Goal: Use online tool/utility: Use online tool/utility

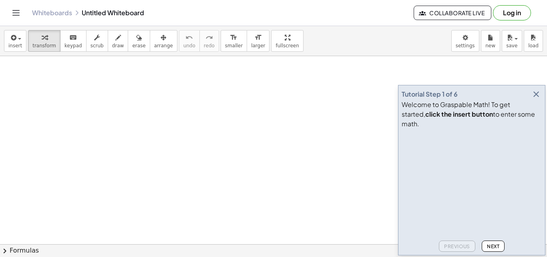
click at [536, 99] on icon "button" at bounding box center [537, 94] width 10 height 10
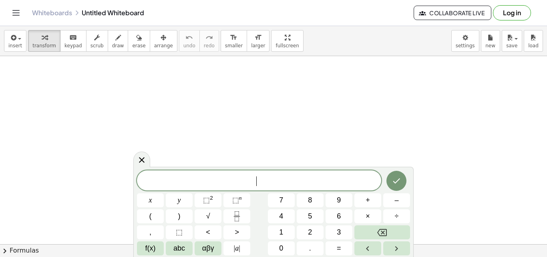
click at [210, 202] on span "⬚ 2" at bounding box center [208, 200] width 10 height 11
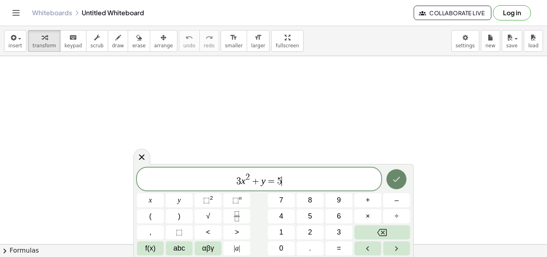
click at [402, 182] on button "Done" at bounding box center [397, 179] width 20 height 20
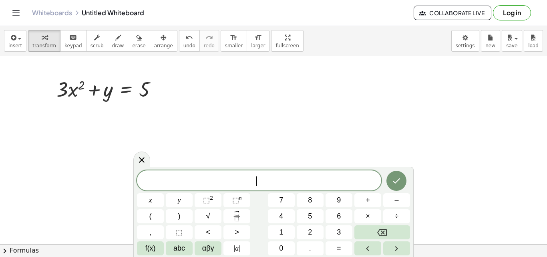
click at [210, 191] on div "x x y ⬚ 2 ⬚ n 7 8 9 + – ( ) √ 4 5 6 × ÷ , ⬚ < > 1 2 3 f(x) abc αβγ | a | 0 . =" at bounding box center [273, 212] width 273 height 85
click at [210, 196] on sup "2" at bounding box center [211, 198] width 3 height 6
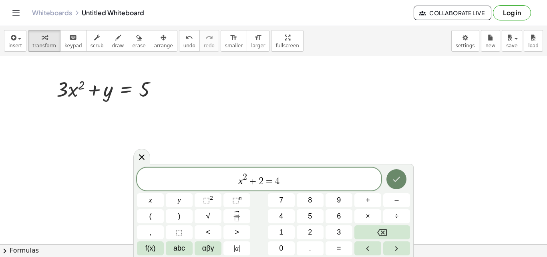
click at [399, 178] on icon "Done" at bounding box center [397, 179] width 7 height 5
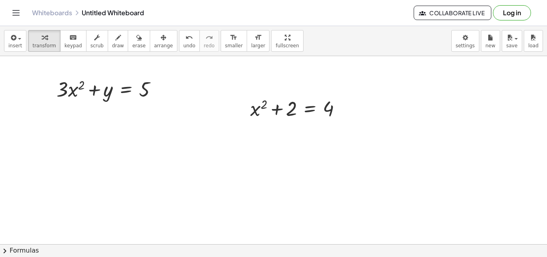
drag, startPoint x: 263, startPoint y: 36, endPoint x: 263, endPoint y: 71, distance: 34.9
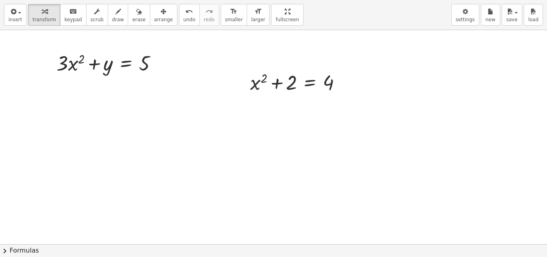
click at [263, 71] on div "insert select one: Math Expression Function Text Youtube Video Graphing Geometr…" at bounding box center [273, 128] width 547 height 257
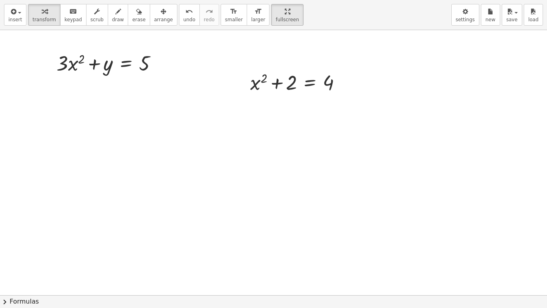
drag, startPoint x: 266, startPoint y: 6, endPoint x: 266, endPoint y: -28, distance: 34.9
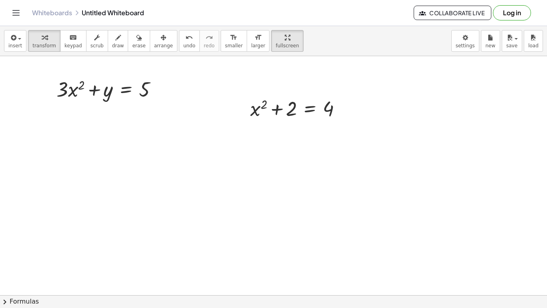
click at [266, 0] on html "Graspable Math Activities Get Started Activity Bank Assigned Work Classes White…" at bounding box center [273, 154] width 547 height 308
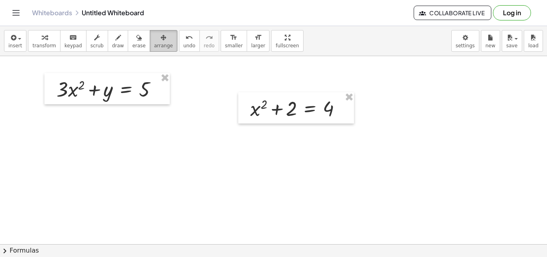
click at [154, 46] on span "arrange" at bounding box center [163, 46] width 19 height 6
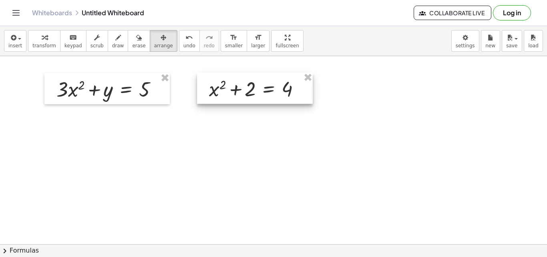
drag, startPoint x: 275, startPoint y: 112, endPoint x: 225, endPoint y: 91, distance: 54.1
click at [226, 91] on div at bounding box center [255, 88] width 116 height 31
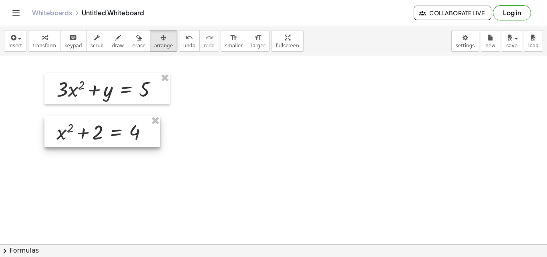
drag, startPoint x: 225, startPoint y: 91, endPoint x: 81, endPoint y: 135, distance: 150.9
click at [81, 135] on div at bounding box center [102, 131] width 116 height 31
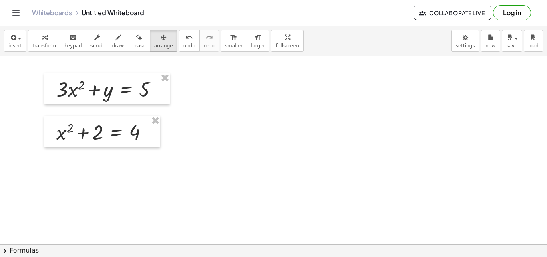
click at [161, 42] on icon "button" at bounding box center [164, 38] width 6 height 10
click at [154, 39] on div "button" at bounding box center [163, 37] width 19 height 10
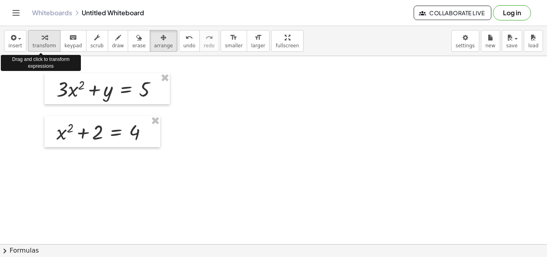
click at [41, 43] on span "transform" at bounding box center [44, 46] width 24 height 6
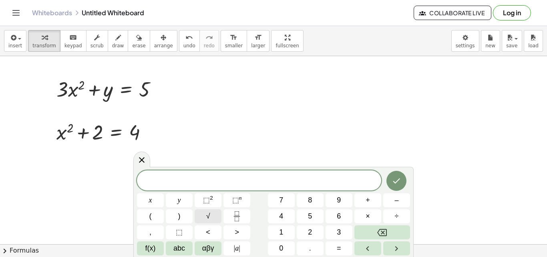
click at [209, 214] on span "√" at bounding box center [208, 216] width 4 height 11
click at [394, 183] on icon "Done" at bounding box center [397, 181] width 10 height 10
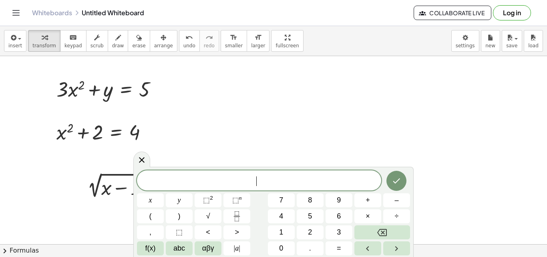
click at [212, 202] on span "⬚ 2" at bounding box center [208, 200] width 10 height 11
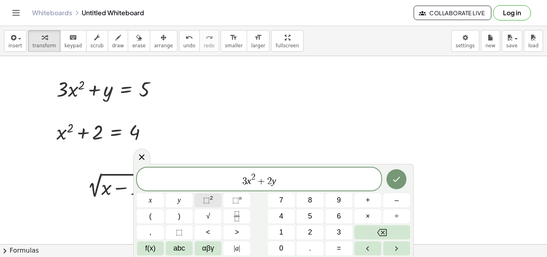
click at [210, 199] on span "⬚" at bounding box center [206, 200] width 7 height 8
click at [398, 180] on icon "Done" at bounding box center [397, 179] width 10 height 10
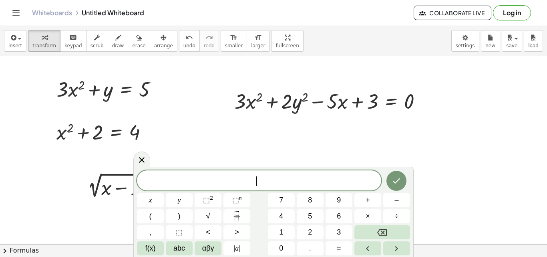
click at [391, 181] on button "Done" at bounding box center [397, 181] width 20 height 20
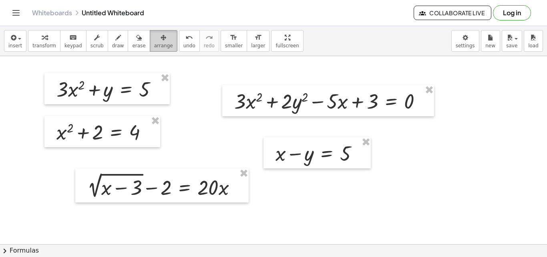
click at [160, 40] on button "arrange" at bounding box center [164, 41] width 28 height 22
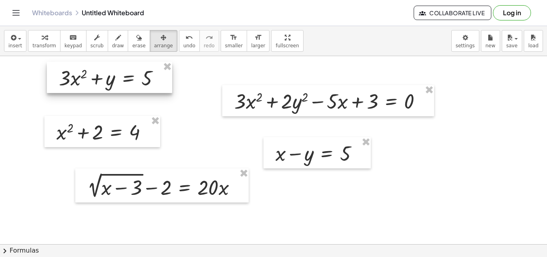
drag, startPoint x: 114, startPoint y: 88, endPoint x: 117, endPoint y: 77, distance: 11.5
click at [117, 77] on div at bounding box center [109, 77] width 125 height 31
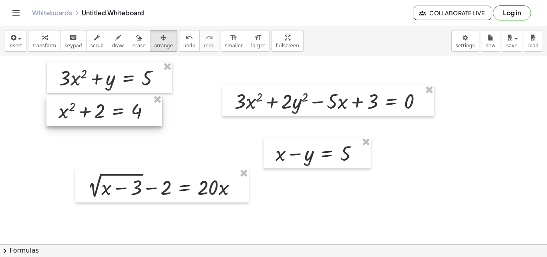
drag, startPoint x: 95, startPoint y: 136, endPoint x: 97, endPoint y: 115, distance: 21.3
click at [97, 115] on div at bounding box center [104, 110] width 116 height 31
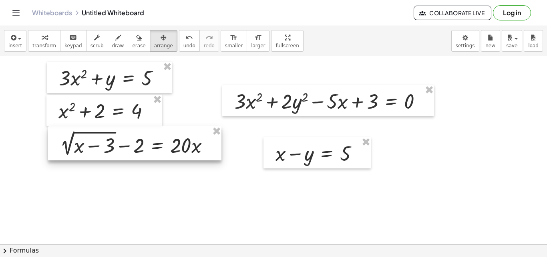
drag, startPoint x: 141, startPoint y: 188, endPoint x: 114, endPoint y: 146, distance: 50.1
click at [114, 146] on div at bounding box center [135, 143] width 174 height 34
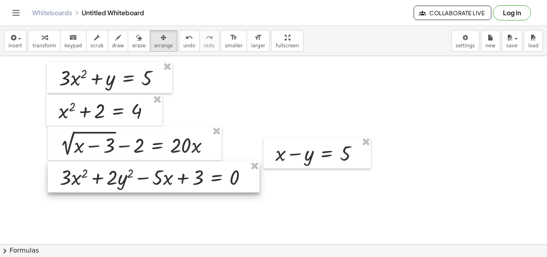
drag, startPoint x: 323, startPoint y: 105, endPoint x: 148, endPoint y: 181, distance: 190.6
click at [148, 181] on div at bounding box center [154, 176] width 212 height 31
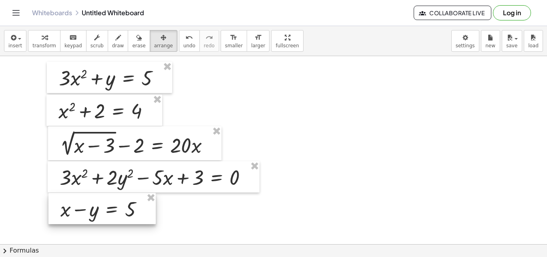
drag, startPoint x: 345, startPoint y: 151, endPoint x: 131, endPoint y: 206, distance: 221.9
click at [131, 206] on div at bounding box center [101, 208] width 107 height 31
click at [32, 38] on div "button" at bounding box center [44, 37] width 24 height 10
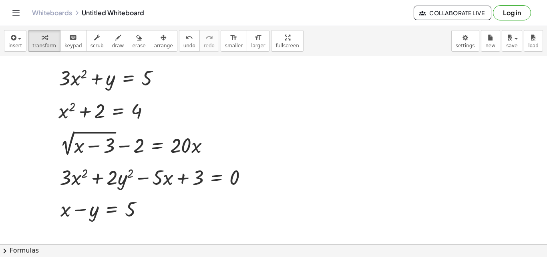
drag, startPoint x: 270, startPoint y: 48, endPoint x: 270, endPoint y: 83, distance: 34.9
click at [270, 83] on div "insert select one: Math Expression Function Text Youtube Video Graphing Geometr…" at bounding box center [273, 141] width 547 height 231
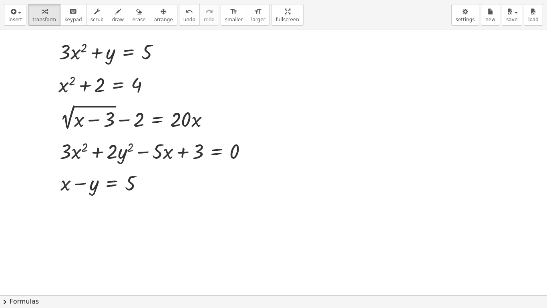
drag, startPoint x: 265, startPoint y: 10, endPoint x: 265, endPoint y: -25, distance: 34.9
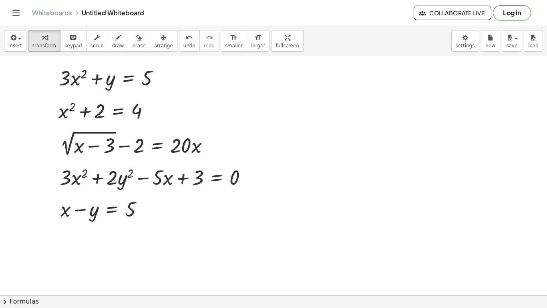
click at [265, 0] on html "Graspable Math Activities Get Started Activity Bank Assigned Work Classes White…" at bounding box center [273, 154] width 547 height 308
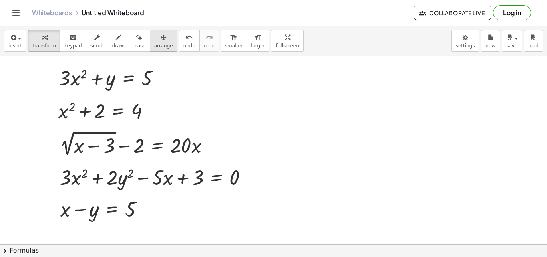
click at [161, 42] on icon "button" at bounding box center [164, 38] width 6 height 10
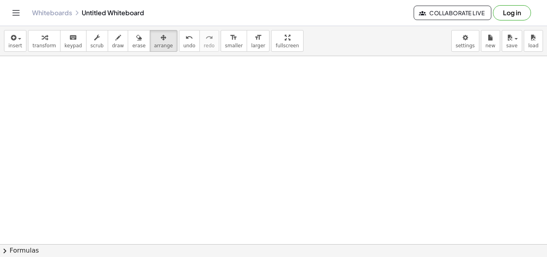
click at [38, 44] on span "transform" at bounding box center [44, 46] width 24 height 6
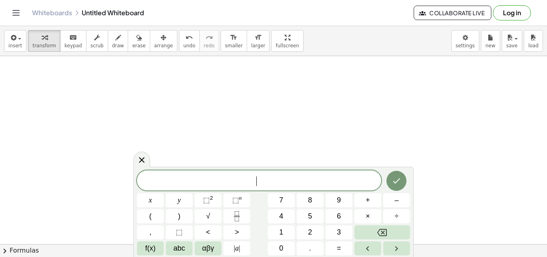
click at [209, 196] on span "⬚ 2" at bounding box center [208, 200] width 10 height 11
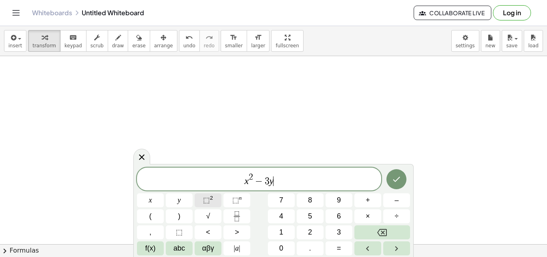
click at [211, 198] on sup "2" at bounding box center [211, 198] width 3 height 6
click at [399, 180] on icon "Done" at bounding box center [397, 179] width 10 height 10
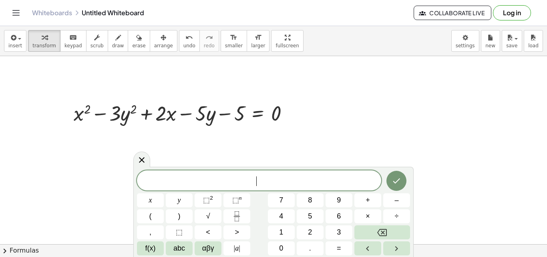
click at [234, 214] on icon "Fraction" at bounding box center [237, 216] width 10 height 10
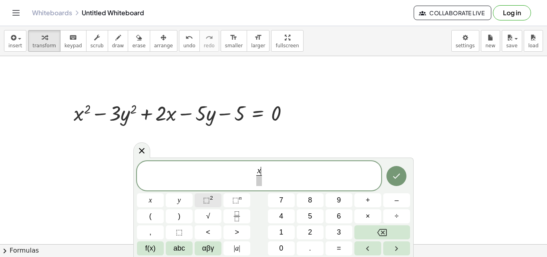
click at [217, 198] on button "⬚ 2" at bounding box center [208, 200] width 27 height 14
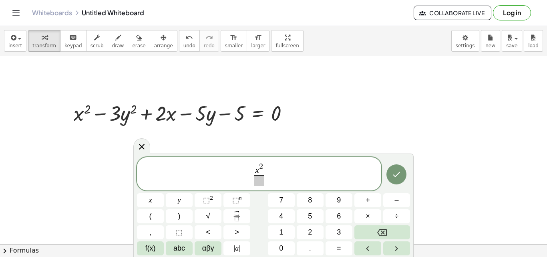
click at [256, 183] on span at bounding box center [260, 180] width 10 height 11
click at [273, 174] on span "x 2 9 ​ ​" at bounding box center [259, 174] width 244 height 25
click at [398, 202] on span "–" at bounding box center [397, 200] width 4 height 11
click at [232, 211] on icon "Fraction" at bounding box center [237, 216] width 10 height 10
click at [182, 200] on button "y" at bounding box center [179, 200] width 27 height 14
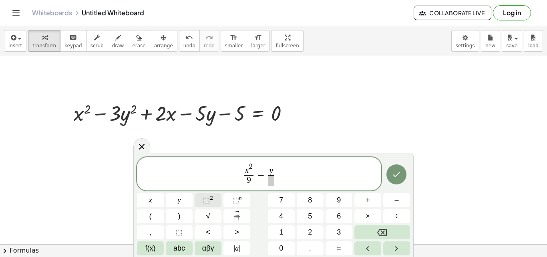
click at [210, 200] on sup "2" at bounding box center [211, 198] width 3 height 6
click at [267, 178] on span "​" at bounding box center [272, 180] width 10 height 11
click at [285, 178] on span "x 2 9 ​ − y 2 2 5 ​ ​" at bounding box center [259, 174] width 244 height 25
click at [401, 177] on icon "Done" at bounding box center [397, 175] width 10 height 10
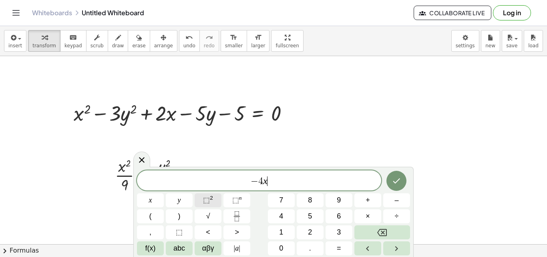
click at [208, 196] on span "⬚" at bounding box center [206, 200] width 7 height 8
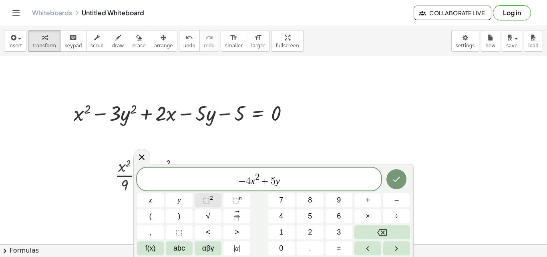
click at [210, 198] on sup "2" at bounding box center [211, 198] width 3 height 6
click at [400, 182] on icon "Done" at bounding box center [397, 179] width 10 height 10
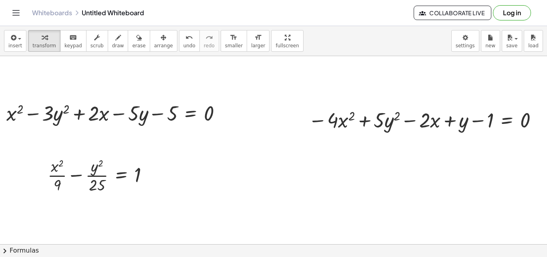
scroll to position [0, 75]
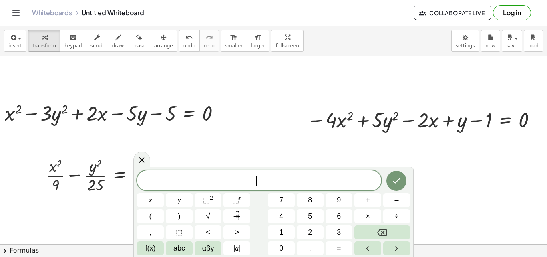
click at [234, 213] on icon "Fraction" at bounding box center [237, 216] width 10 height 10
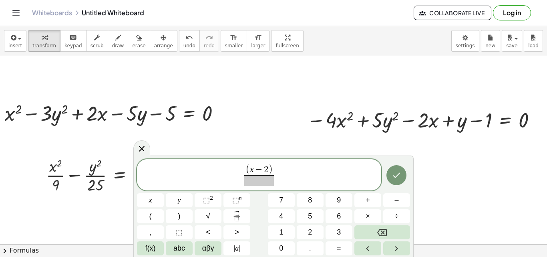
click at [213, 193] on div "( x − 2 ) ​ ​ x y ⬚ 2 ⬚ n 7 8 9 + – ( ) √ 4 5 6 × ÷ , ⬚ < > 1 2 3 f(x) abc αβγ …" at bounding box center [273, 207] width 273 height 96
click at [210, 200] on sup "2" at bounding box center [211, 198] width 3 height 6
click at [259, 182] on span at bounding box center [258, 180] width 33 height 11
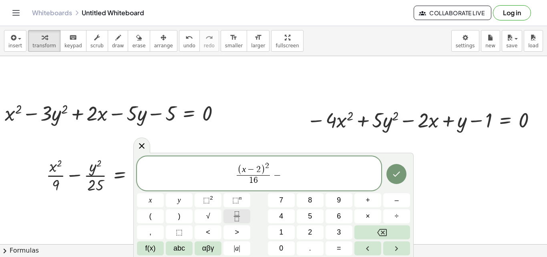
click at [239, 220] on icon "Fraction" at bounding box center [237, 216] width 10 height 10
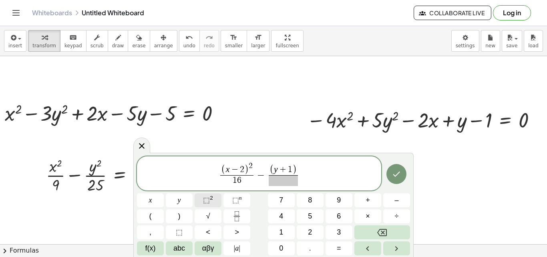
click at [210, 198] on sup "2" at bounding box center [211, 198] width 3 height 6
click at [279, 184] on span "​" at bounding box center [283, 180] width 33 height 11
click at [309, 177] on span "( x − 2 ) 2 1 6 ​ − ( y + 1 ) 2 4 ​ ​" at bounding box center [259, 174] width 244 height 26
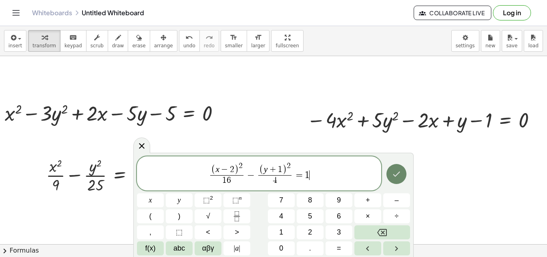
click at [404, 177] on button "Done" at bounding box center [397, 174] width 20 height 20
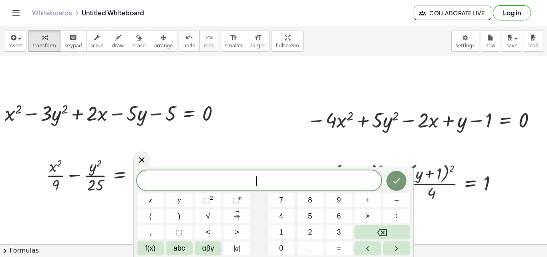
click at [209, 194] on button "⬚ 2" at bounding box center [208, 200] width 27 height 14
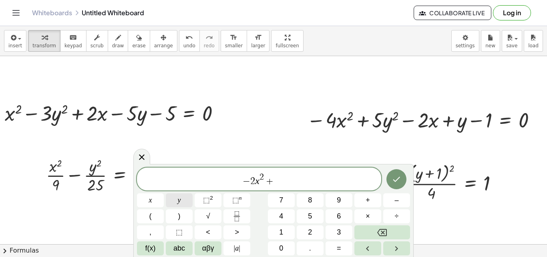
click at [174, 200] on button "y" at bounding box center [179, 200] width 27 height 14
click at [207, 200] on span "⬚" at bounding box center [206, 200] width 7 height 8
click at [341, 245] on button "=" at bounding box center [339, 248] width 27 height 14
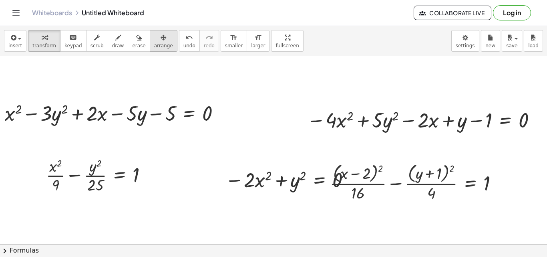
click at [154, 44] on span "arrange" at bounding box center [163, 46] width 19 height 6
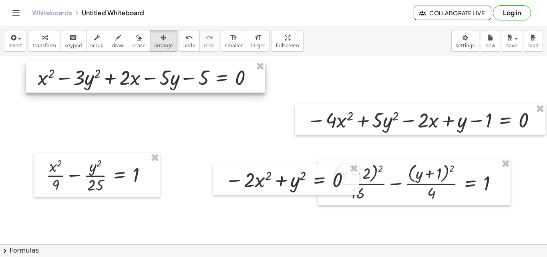
drag, startPoint x: 93, startPoint y: 115, endPoint x: 126, endPoint y: 79, distance: 48.5
click at [126, 79] on div at bounding box center [146, 76] width 240 height 31
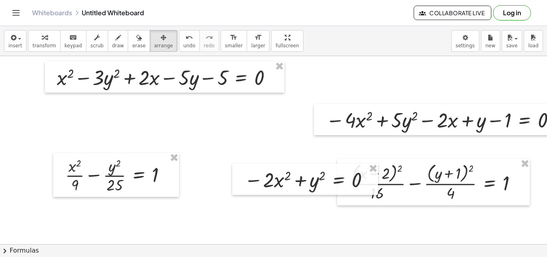
scroll to position [0, 36]
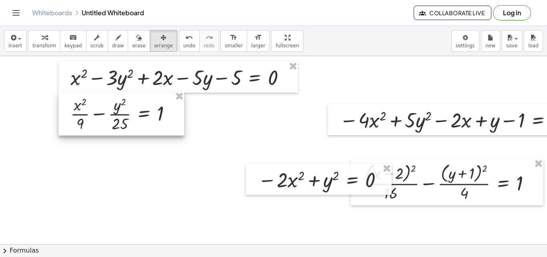
drag, startPoint x: 124, startPoint y: 181, endPoint x: 115, endPoint y: 120, distance: 61.9
click at [115, 120] on div at bounding box center [122, 113] width 126 height 44
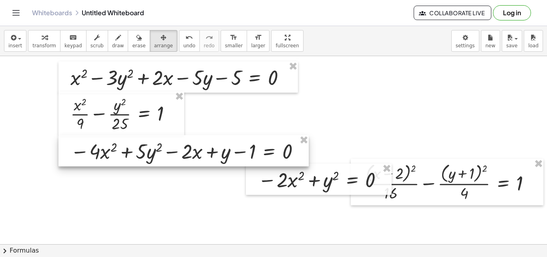
drag, startPoint x: 387, startPoint y: 113, endPoint x: 118, endPoint y: 145, distance: 271.1
click at [118, 145] on div at bounding box center [184, 150] width 251 height 31
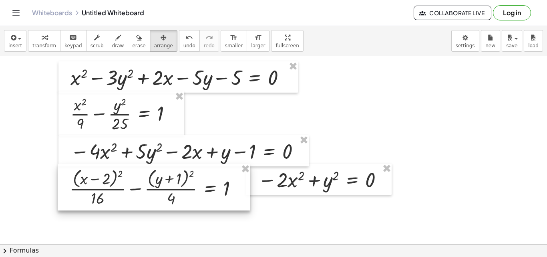
drag, startPoint x: 414, startPoint y: 186, endPoint x: 121, endPoint y: 191, distance: 293.0
click at [121, 191] on div at bounding box center [154, 187] width 193 height 46
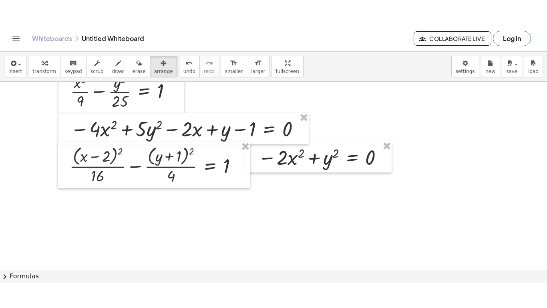
scroll to position [67, 36]
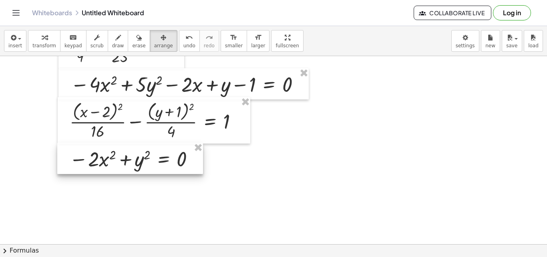
drag, startPoint x: 313, startPoint y: 113, endPoint x: 124, endPoint y: 160, distance: 194.3
click at [124, 160] on div at bounding box center [130, 158] width 146 height 31
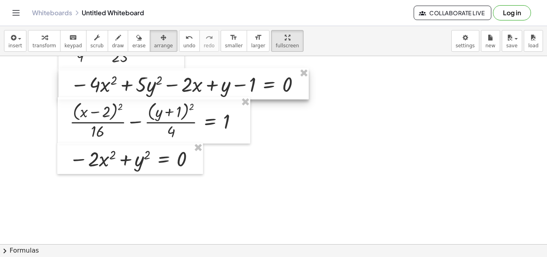
drag, startPoint x: 265, startPoint y: 34, endPoint x: 265, endPoint y: 69, distance: 34.9
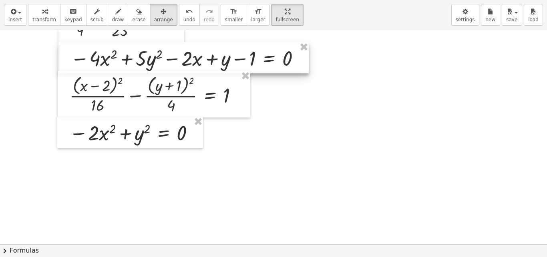
click at [265, 69] on div "insert select one: Math Expression Function Text Youtube Video Graphing Geometr…" at bounding box center [273, 128] width 547 height 257
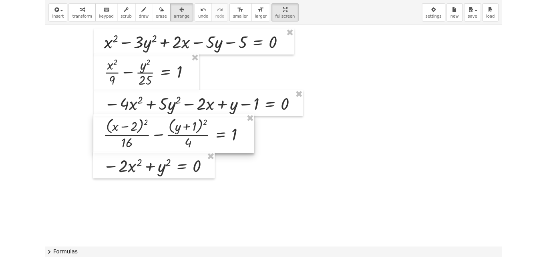
scroll to position [0, 36]
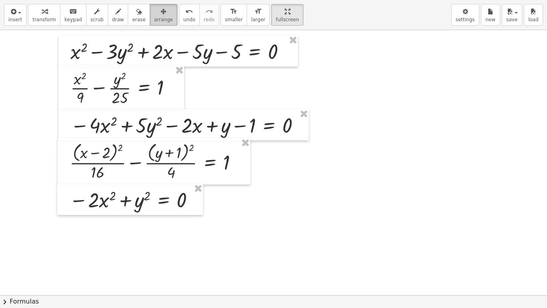
click at [161, 12] on icon "button" at bounding box center [164, 12] width 6 height 10
click at [42, 13] on icon "button" at bounding box center [45, 12] width 6 height 10
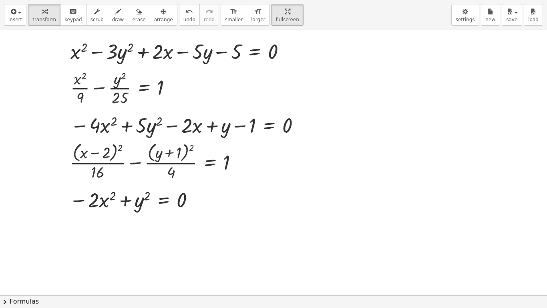
drag, startPoint x: 259, startPoint y: 5, endPoint x: 259, endPoint y: -30, distance: 34.9
click at [259, 0] on html "Graspable Math Activities Get Started Activity Bank Assigned Work Classes White…" at bounding box center [273, 154] width 547 height 308
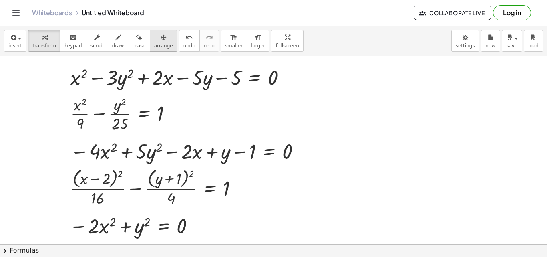
click at [154, 46] on span "arrange" at bounding box center [163, 46] width 19 height 6
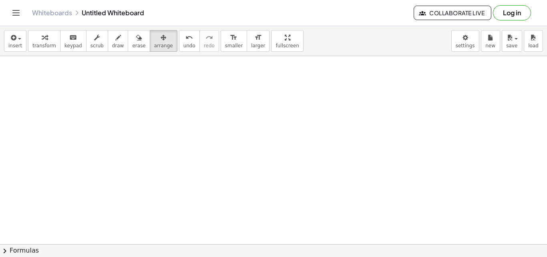
click at [51, 46] on span "transform" at bounding box center [44, 46] width 24 height 6
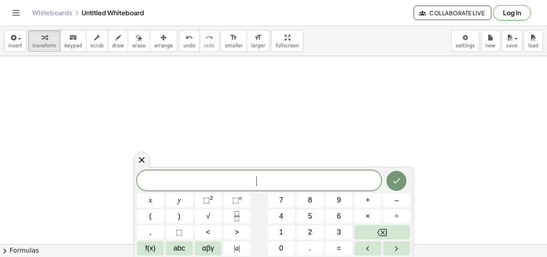
click at [244, 214] on button "Fraction" at bounding box center [237, 216] width 27 height 14
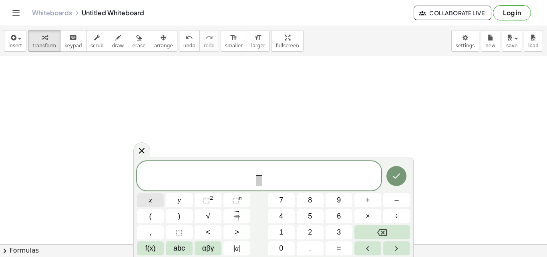
click at [154, 201] on button "x" at bounding box center [150, 200] width 27 height 14
click at [209, 199] on span "⬚" at bounding box center [206, 200] width 7 height 8
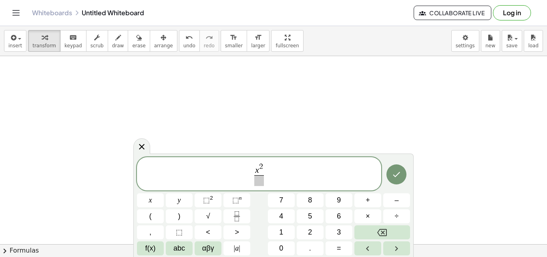
click at [259, 182] on span at bounding box center [260, 180] width 10 height 11
click at [210, 200] on span "⬚" at bounding box center [206, 200] width 7 height 8
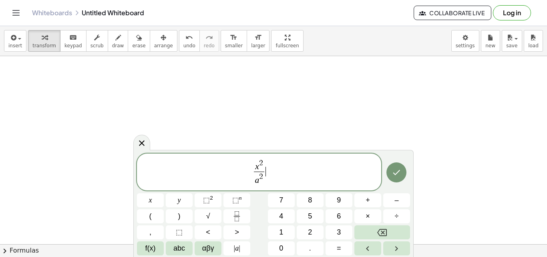
click at [270, 169] on span "x 2 a 2 ​ ​" at bounding box center [259, 172] width 244 height 28
click at [238, 216] on icon "Fraction" at bounding box center [237, 216] width 10 height 10
click at [181, 201] on button "y" at bounding box center [179, 200] width 27 height 14
click at [214, 199] on button "⬚ 2" at bounding box center [208, 200] width 27 height 14
click at [273, 177] on span at bounding box center [272, 177] width 10 height 11
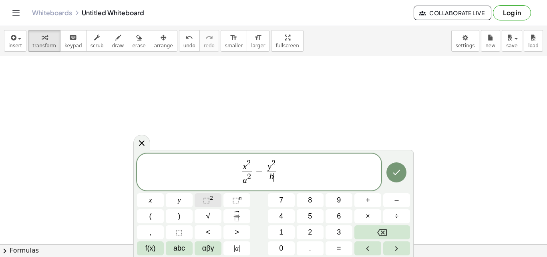
click at [205, 199] on span "⬚" at bounding box center [206, 200] width 7 height 8
click at [286, 170] on span "x 2 a 2 ​ − y 2 b 2 ​ ​" at bounding box center [259, 172] width 244 height 28
click at [393, 171] on icon "Done" at bounding box center [397, 173] width 10 height 10
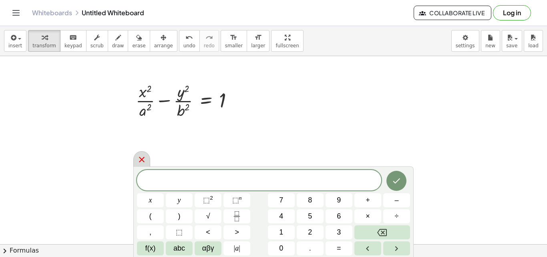
click at [140, 154] on div at bounding box center [141, 159] width 17 height 16
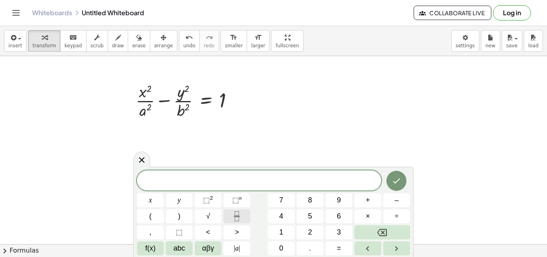
click at [232, 214] on icon "Fraction" at bounding box center [237, 216] width 10 height 10
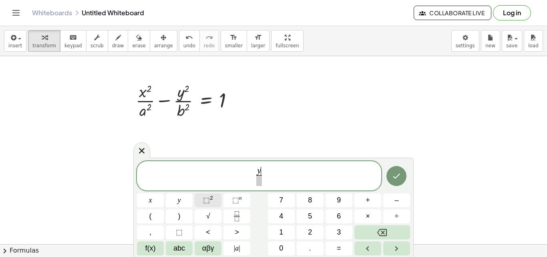
click at [209, 200] on span "⬚" at bounding box center [206, 200] width 7 height 8
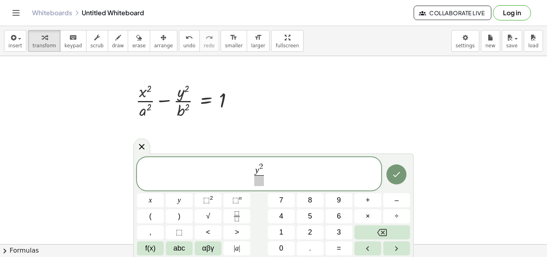
click at [259, 178] on span at bounding box center [260, 180] width 10 height 11
click at [203, 195] on button "⬚ 2" at bounding box center [208, 200] width 27 height 14
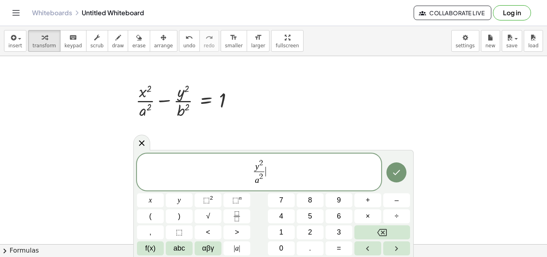
click at [279, 171] on span "y 2 a 2 ​ ​" at bounding box center [259, 172] width 244 height 28
click at [233, 215] on icon "Fraction" at bounding box center [237, 216] width 10 height 10
click at [210, 194] on button "⬚ 2" at bounding box center [208, 200] width 27 height 14
click at [272, 177] on span at bounding box center [272, 177] width 10 height 11
click at [209, 197] on span "⬚" at bounding box center [206, 200] width 7 height 8
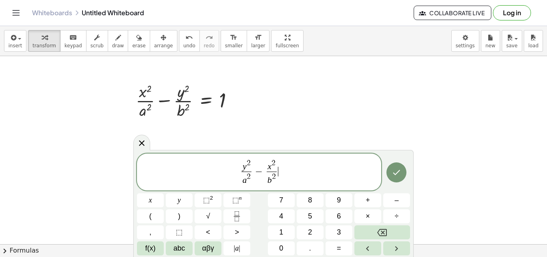
click at [291, 171] on span "y 2 a 2 ​ − x 2 b 2 ​ ​" at bounding box center [259, 172] width 244 height 28
click at [398, 173] on icon "Done" at bounding box center [397, 173] width 10 height 10
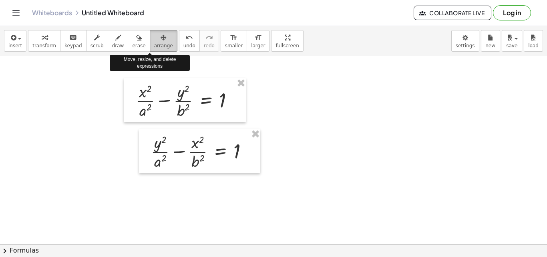
click at [154, 40] on div "button" at bounding box center [163, 37] width 19 height 10
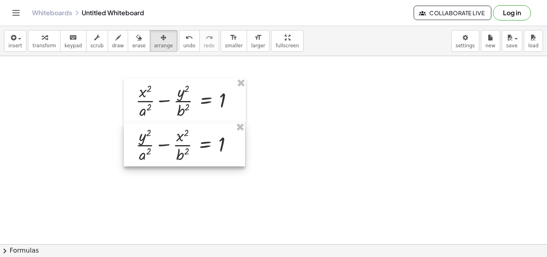
drag, startPoint x: 229, startPoint y: 148, endPoint x: 214, endPoint y: 141, distance: 16.7
click at [214, 141] on div at bounding box center [184, 144] width 121 height 44
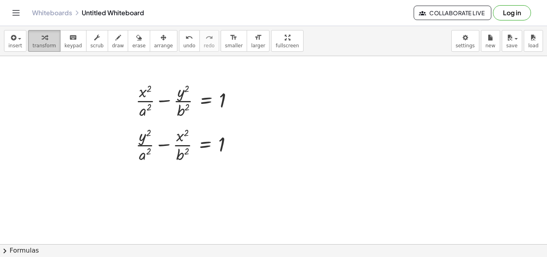
click at [49, 42] on div "button" at bounding box center [44, 37] width 24 height 10
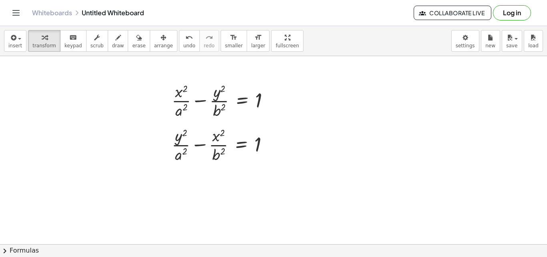
scroll to position [0, 36]
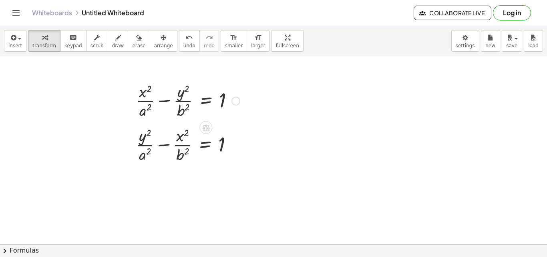
click at [186, 114] on div at bounding box center [188, 100] width 112 height 40
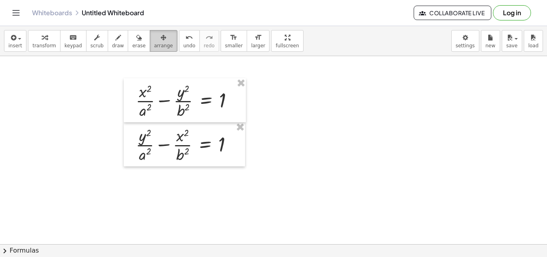
click at [161, 38] on icon "button" at bounding box center [164, 38] width 6 height 10
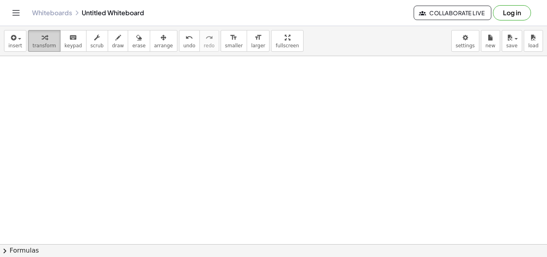
click at [42, 38] on icon "button" at bounding box center [45, 38] width 6 height 10
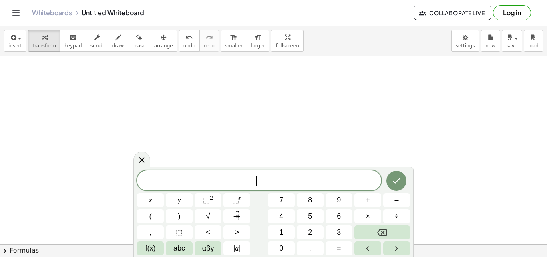
click at [255, 179] on span at bounding box center [259, 181] width 244 height 12
click at [214, 193] on button "⬚ 2" at bounding box center [208, 200] width 27 height 14
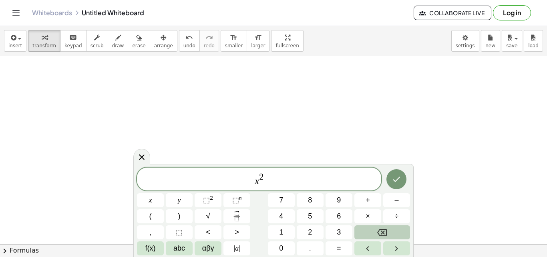
click at [379, 229] on icon "Backspace" at bounding box center [383, 233] width 10 height 10
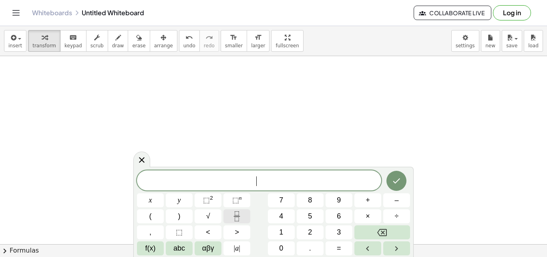
click at [239, 220] on icon "Fraction" at bounding box center [237, 216] width 10 height 10
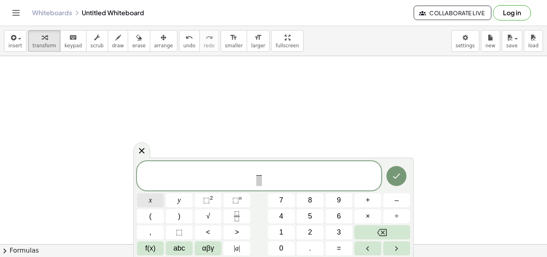
click at [154, 201] on button "x" at bounding box center [150, 200] width 27 height 14
click at [214, 196] on button "⬚ 2" at bounding box center [208, 200] width 27 height 14
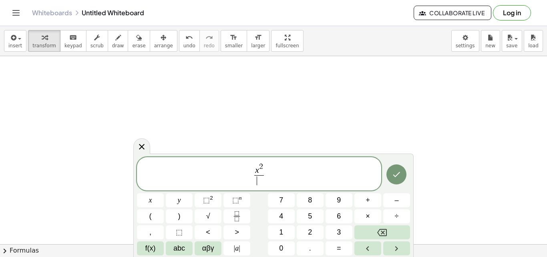
click at [262, 182] on span "​" at bounding box center [260, 180] width 10 height 11
click at [271, 175] on span "x 2 1 6 ​ ​" at bounding box center [259, 174] width 244 height 25
click at [232, 216] on icon "Fraction" at bounding box center [237, 216] width 10 height 10
click at [178, 200] on span "y" at bounding box center [179, 200] width 3 height 11
click at [209, 195] on span "⬚ 2" at bounding box center [208, 200] width 10 height 11
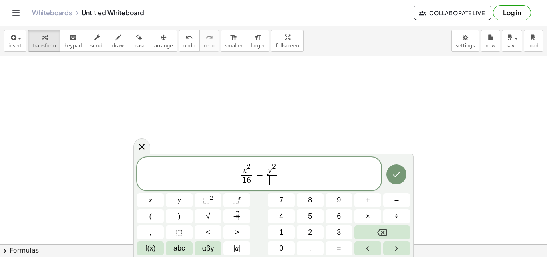
click at [273, 180] on span "​" at bounding box center [272, 180] width 10 height 11
click at [398, 171] on icon "Done" at bounding box center [397, 175] width 10 height 10
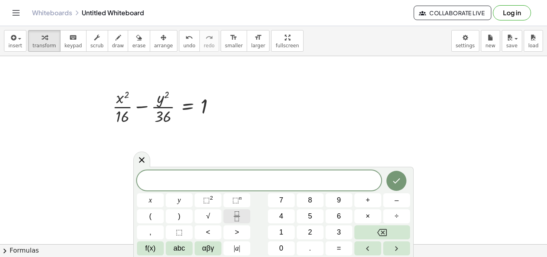
click at [236, 213] on icon "Fraction" at bounding box center [237, 216] width 10 height 10
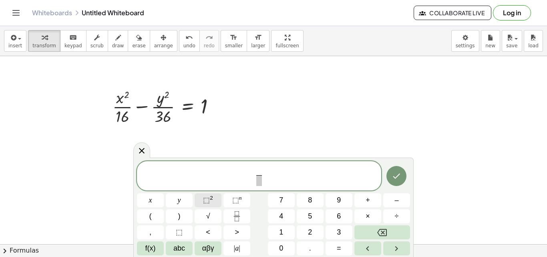
click at [212, 198] on sup "2" at bounding box center [211, 198] width 3 height 6
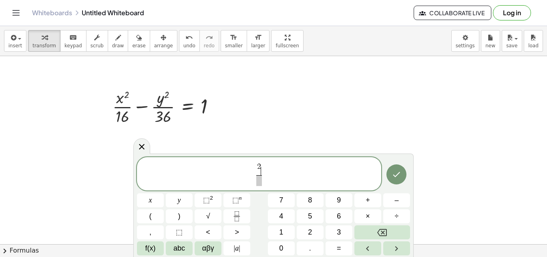
click at [261, 172] on span "2 ​" at bounding box center [260, 169] width 6 height 12
click at [257, 172] on span "2 ​" at bounding box center [260, 169] width 6 height 12
click at [182, 204] on button "y" at bounding box center [179, 200] width 27 height 14
click at [261, 179] on span at bounding box center [260, 180] width 10 height 11
click at [229, 215] on button "Fraction" at bounding box center [237, 216] width 27 height 14
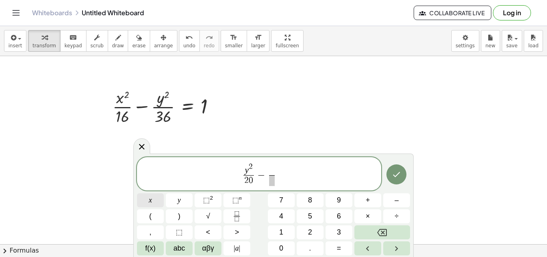
click at [149, 202] on span "x" at bounding box center [150, 200] width 3 height 11
click at [205, 197] on span "⬚" at bounding box center [206, 200] width 7 height 8
click at [273, 179] on span "​" at bounding box center [272, 180] width 10 height 11
click at [399, 170] on icon "Done" at bounding box center [397, 175] width 10 height 10
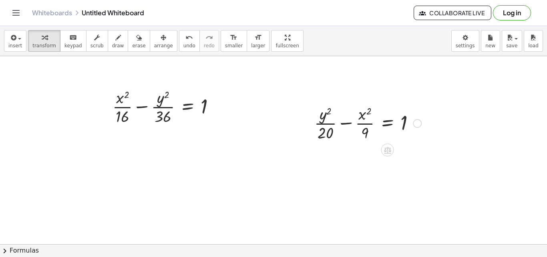
click at [341, 115] on div at bounding box center [368, 123] width 115 height 40
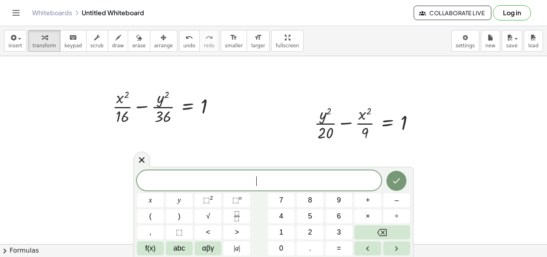
click at [240, 214] on icon "Fraction" at bounding box center [237, 216] width 10 height 10
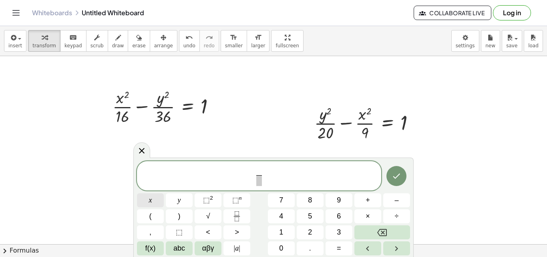
click at [158, 196] on button "x" at bounding box center [150, 200] width 27 height 14
click at [206, 200] on span "⬚" at bounding box center [206, 200] width 7 height 8
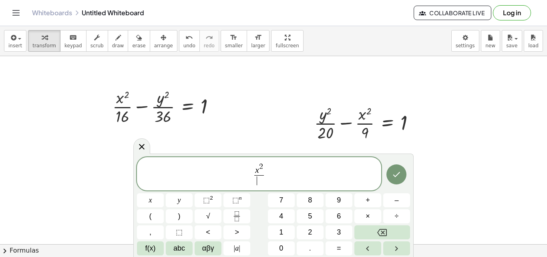
click at [260, 182] on span "​" at bounding box center [260, 180] width 10 height 11
click at [285, 213] on button "4" at bounding box center [281, 216] width 27 height 14
click at [269, 172] on span "x 2 4 ​ ​" at bounding box center [259, 174] width 244 height 25
click at [240, 210] on button "Fraction" at bounding box center [237, 216] width 27 height 14
click at [184, 201] on button "y" at bounding box center [179, 200] width 27 height 14
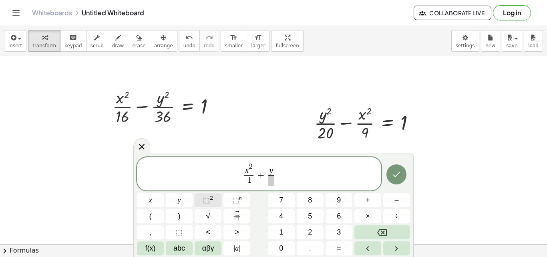
click at [209, 199] on span "⬚" at bounding box center [206, 200] width 7 height 8
click at [274, 184] on span at bounding box center [272, 180] width 10 height 11
click at [396, 173] on icon "Done" at bounding box center [397, 175] width 10 height 10
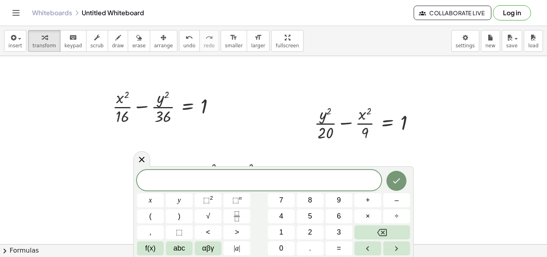
click at [362, 168] on div "x y ⬚ 2 ⬚ n 7 8 9 + – ( ) √ 4 5 6 × ÷ , ⬚ < > 1 2 3 f(x) abc αβγ | a | 0 . =" at bounding box center [273, 211] width 281 height 91
click at [237, 210] on button "Fraction" at bounding box center [237, 216] width 27 height 14
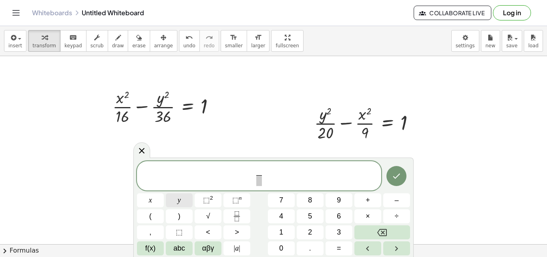
click at [180, 196] on span "y" at bounding box center [179, 200] width 3 height 11
click at [212, 193] on div "y ​ ​ x y ⬚ 2 ⬚ n 7 8 9 + – ( ) √ 4 5 6 × ÷ , ⬚ < > 1 2 3 f(x) abc αβγ | a | 0 …" at bounding box center [273, 208] width 273 height 95
click at [212, 194] on button "⬚ 2" at bounding box center [208, 200] width 27 height 14
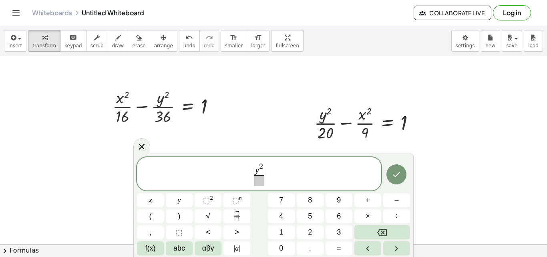
click at [264, 182] on span at bounding box center [260, 180] width 10 height 11
click at [399, 201] on button "–" at bounding box center [397, 200] width 27 height 14
click at [160, 200] on button "x" at bounding box center [150, 200] width 27 height 14
click at [215, 197] on button "⬚ 2" at bounding box center [208, 200] width 27 height 14
click at [331, 245] on button "=" at bounding box center [339, 248] width 27 height 14
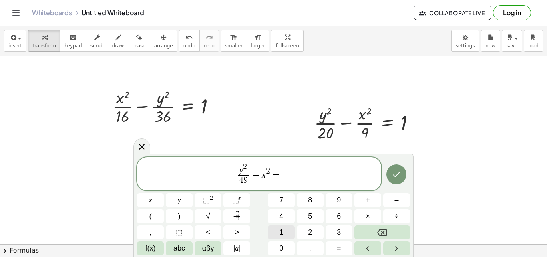
click at [278, 231] on button "1" at bounding box center [281, 232] width 27 height 14
click at [394, 168] on button "Done" at bounding box center [397, 174] width 20 height 20
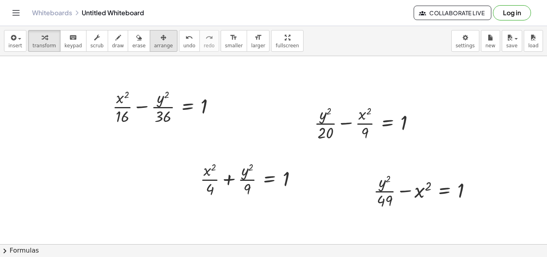
click at [154, 43] on span "arrange" at bounding box center [163, 46] width 19 height 6
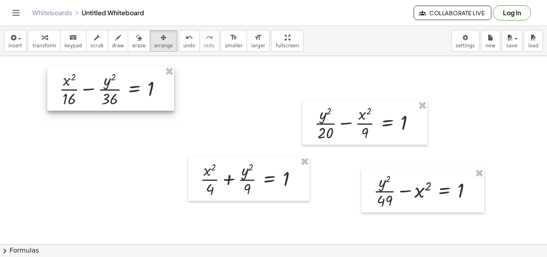
drag, startPoint x: 200, startPoint y: 100, endPoint x: 146, endPoint y: 82, distance: 56.1
click at [146, 82] on div at bounding box center [110, 89] width 127 height 44
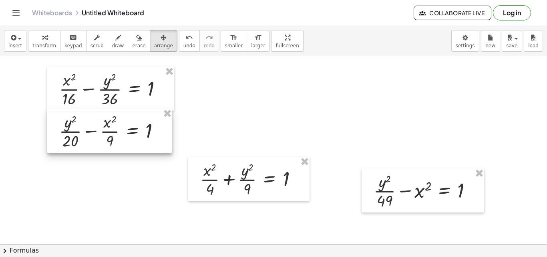
drag, startPoint x: 327, startPoint y: 132, endPoint x: 72, endPoint y: 140, distance: 255.8
click at [72, 140] on div at bounding box center [109, 131] width 125 height 44
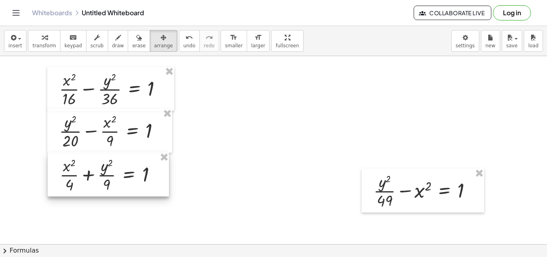
drag, startPoint x: 231, startPoint y: 178, endPoint x: 90, endPoint y: 174, distance: 140.8
click at [90, 174] on div at bounding box center [108, 174] width 121 height 44
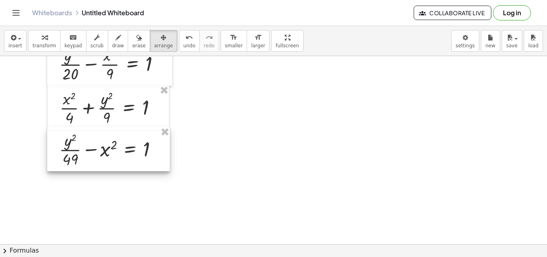
drag, startPoint x: 394, startPoint y: 135, endPoint x: 79, endPoint y: 161, distance: 315.7
click at [79, 161] on div at bounding box center [108, 149] width 123 height 44
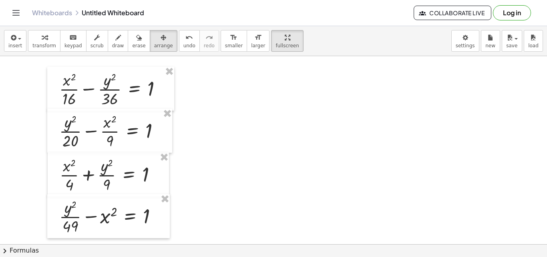
drag, startPoint x: 263, startPoint y: 43, endPoint x: 263, endPoint y: 78, distance: 34.9
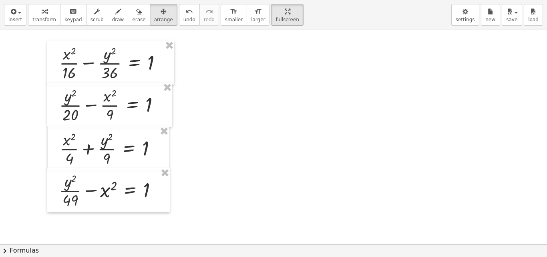
click at [263, 78] on div "insert select one: Math Expression Function Text Youtube Video Graphing Geometr…" at bounding box center [273, 128] width 547 height 257
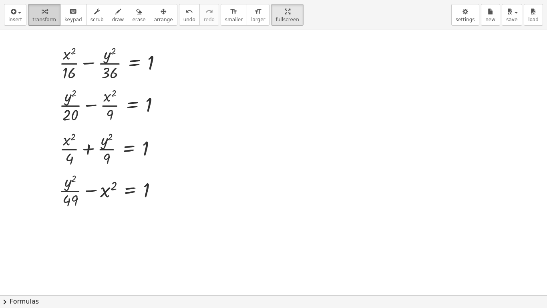
click at [39, 21] on span "transform" at bounding box center [44, 20] width 24 height 6
click at [44, 12] on icon "button" at bounding box center [45, 12] width 6 height 10
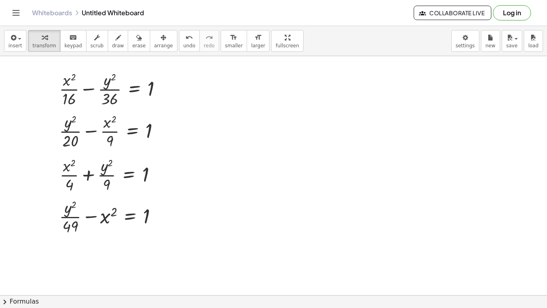
click at [277, 0] on html "Graspable Math Activities Get Started Activity Bank Assigned Work Classes White…" at bounding box center [273, 154] width 547 height 308
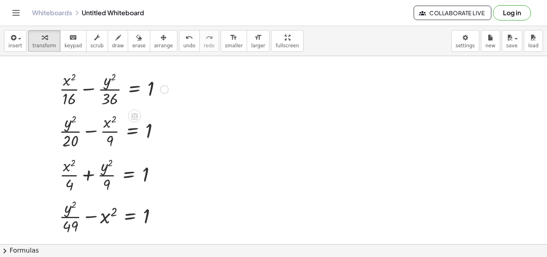
click at [72, 83] on div at bounding box center [113, 89] width 117 height 40
click at [154, 35] on div "button" at bounding box center [163, 37] width 19 height 10
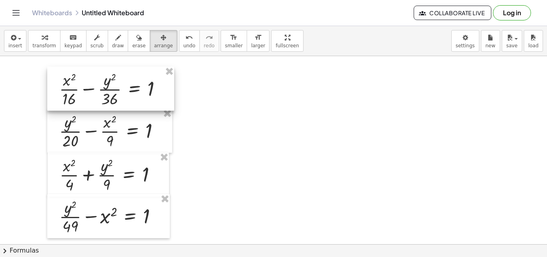
drag, startPoint x: 170, startPoint y: 66, endPoint x: 174, endPoint y: 89, distance: 23.7
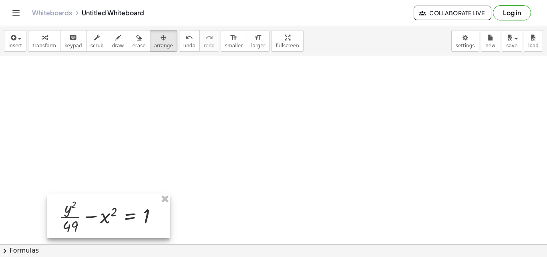
drag, startPoint x: 167, startPoint y: 198, endPoint x: 159, endPoint y: 177, distance: 22.2
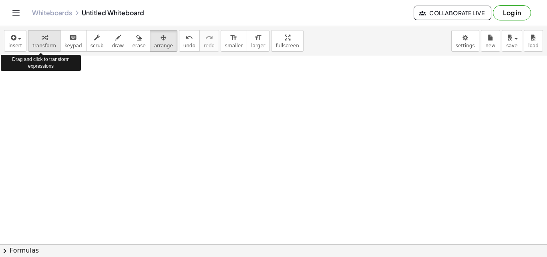
click at [52, 42] on button "transform" at bounding box center [44, 41] width 32 height 22
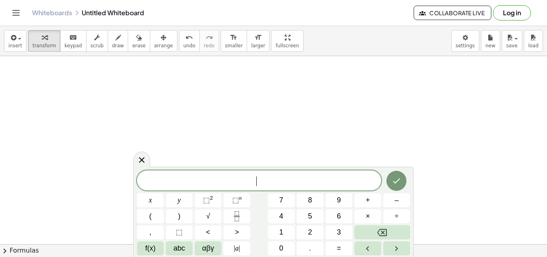
click at [238, 210] on button "Fraction" at bounding box center [237, 216] width 27 height 14
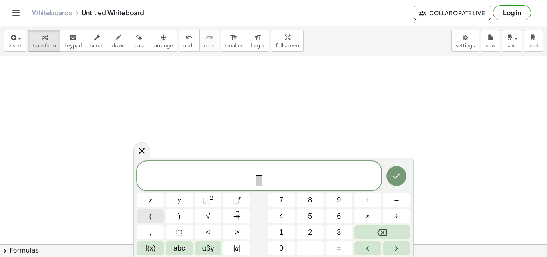
click at [151, 214] on span "(" at bounding box center [150, 216] width 2 height 11
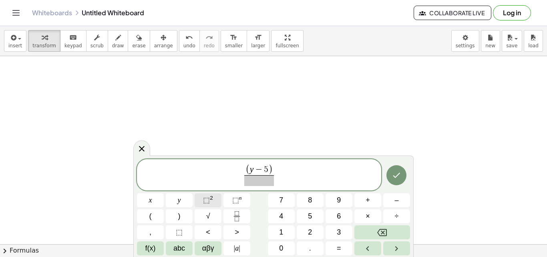
click at [204, 196] on span "⬚" at bounding box center [206, 200] width 7 height 8
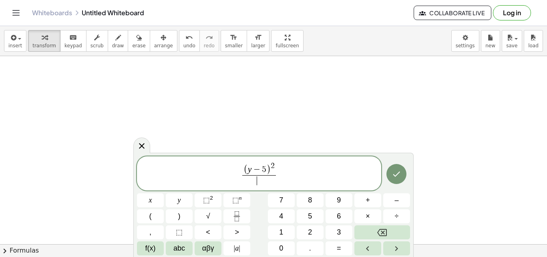
click at [255, 179] on span "​" at bounding box center [258, 180] width 33 height 11
click at [238, 218] on icon "Fraction" at bounding box center [237, 216] width 10 height 10
click at [205, 197] on span "⬚" at bounding box center [206, 200] width 7 height 8
click at [289, 182] on span at bounding box center [283, 180] width 33 height 11
click at [394, 171] on icon "Done" at bounding box center [397, 174] width 10 height 10
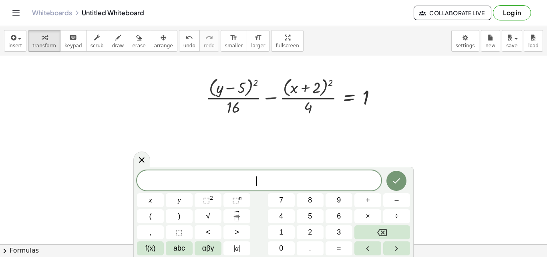
click at [242, 214] on button "Fraction" at bounding box center [237, 216] width 27 height 14
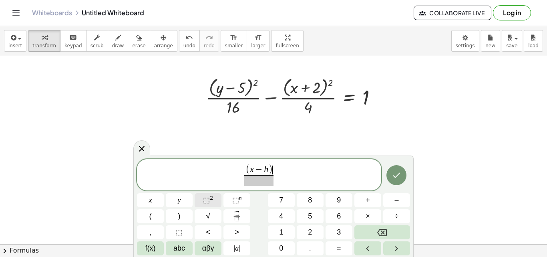
click at [215, 200] on button "⬚ 2" at bounding box center [208, 200] width 27 height 14
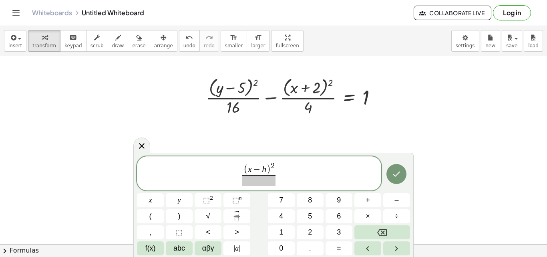
click at [263, 178] on span at bounding box center [258, 180] width 33 height 11
click at [208, 197] on span "⬚" at bounding box center [206, 200] width 7 height 8
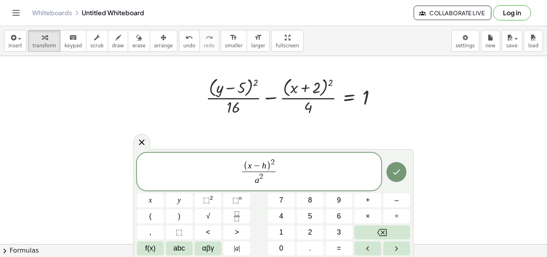
click at [284, 169] on span "( x − h ) 2 a 2 ​ ​" at bounding box center [259, 172] width 244 height 29
click at [402, 203] on button "–" at bounding box center [397, 200] width 27 height 14
click at [237, 215] on icon "Fraction" at bounding box center [237, 216] width 10 height 10
click at [207, 192] on div "( x − h ) 2 a 2 ​ − ( y − k ) ​ x y ⬚ 2 ⬚ n 7 8 9 + – ( ) √ 4 5 6 × ÷ , ⬚ < > 1…" at bounding box center [273, 204] width 273 height 103
click at [208, 199] on span "⬚" at bounding box center [206, 200] width 7 height 8
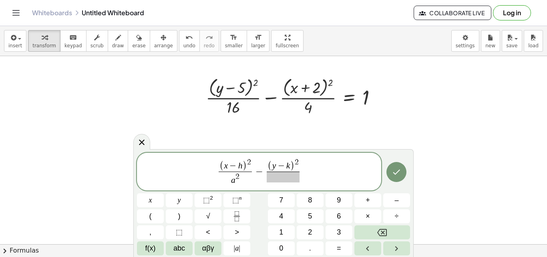
click at [277, 176] on span at bounding box center [283, 177] width 33 height 11
click at [205, 196] on span "⬚ 2" at bounding box center [208, 200] width 10 height 11
click at [323, 170] on span "( x − h ) 2 a 2 ​ − ( y − k ) 2 b 2 ​ ​" at bounding box center [259, 172] width 244 height 29
click at [399, 175] on icon "Done" at bounding box center [397, 172] width 10 height 10
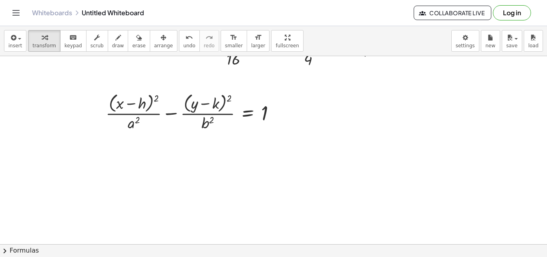
scroll to position [67, 36]
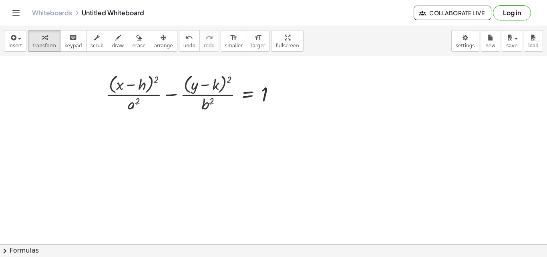
click at [113, 130] on div at bounding box center [272, 203] width 616 height 428
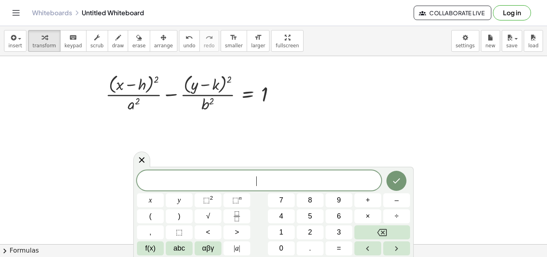
click at [113, 130] on div at bounding box center [272, 203] width 616 height 428
click at [233, 216] on icon "Fraction" at bounding box center [237, 216] width 10 height 10
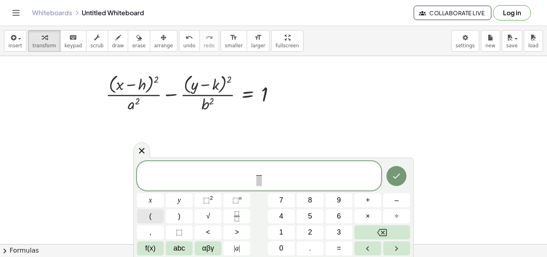
click at [148, 218] on button "(" at bounding box center [150, 216] width 27 height 14
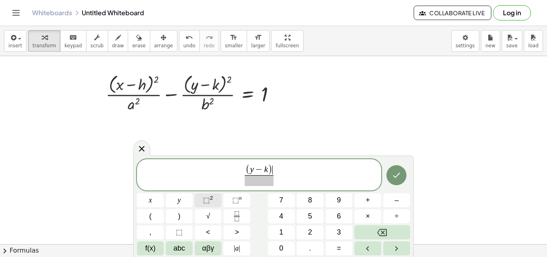
click at [211, 200] on sup "2" at bounding box center [211, 198] width 3 height 6
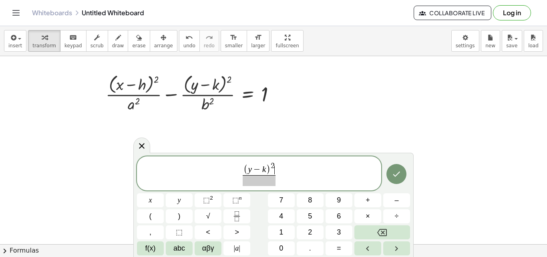
click at [263, 178] on span at bounding box center [259, 180] width 33 height 11
click at [212, 198] on sup "2" at bounding box center [211, 198] width 3 height 6
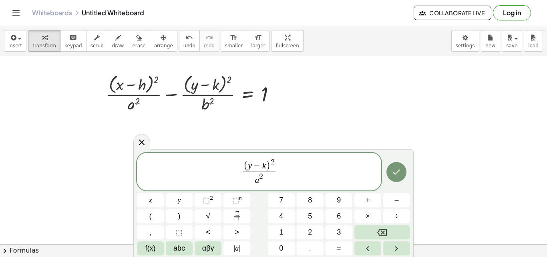
click at [285, 169] on span "( y − k ) 2 a 2 ​ ​" at bounding box center [259, 172] width 244 height 29
click at [393, 203] on button "–" at bounding box center [397, 200] width 27 height 14
click at [233, 216] on icon "Fraction" at bounding box center [237, 216] width 10 height 10
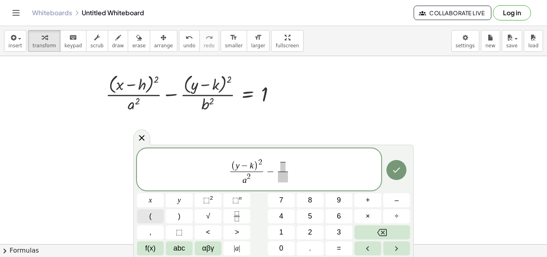
click at [151, 219] on span "(" at bounding box center [150, 216] width 2 height 11
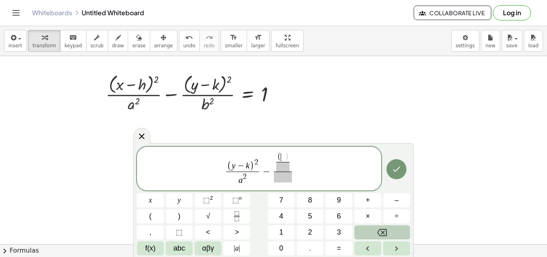
click at [386, 229] on icon "Backspace" at bounding box center [383, 232] width 10 height 7
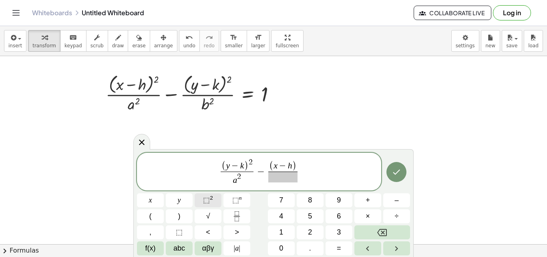
click at [209, 197] on span "⬚" at bounding box center [206, 200] width 7 height 8
click at [287, 177] on span "​" at bounding box center [283, 177] width 33 height 11
click at [209, 199] on span "⬚" at bounding box center [206, 200] width 7 height 8
click at [312, 173] on span "( y − k ) 2 a 2 ​ − ( x − h ) 2 b 2 ​ ​" at bounding box center [259, 172] width 244 height 29
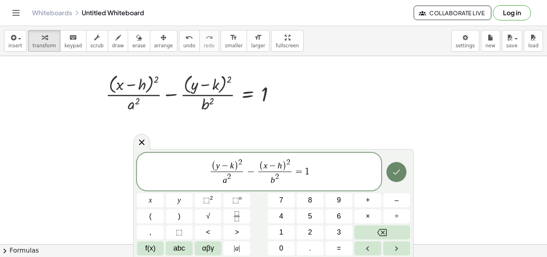
click at [397, 172] on icon "Done" at bounding box center [397, 172] width 7 height 5
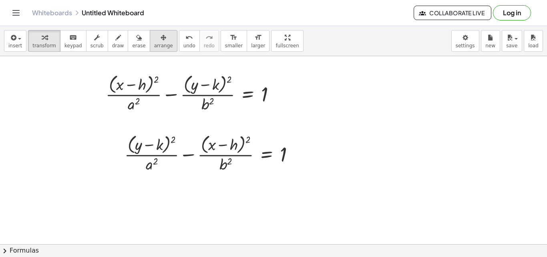
click at [156, 40] on div "button" at bounding box center [163, 37] width 19 height 10
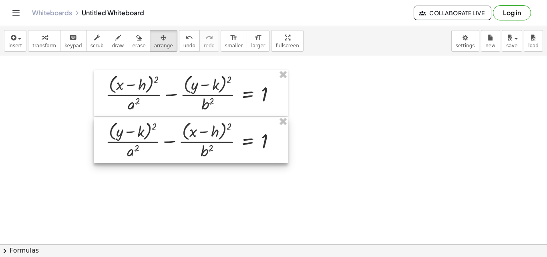
drag, startPoint x: 205, startPoint y: 158, endPoint x: 186, endPoint y: 145, distance: 23.0
click at [186, 145] on div at bounding box center [191, 140] width 194 height 46
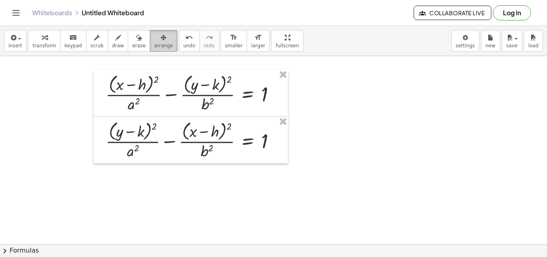
click at [161, 41] on icon "button" at bounding box center [164, 38] width 6 height 10
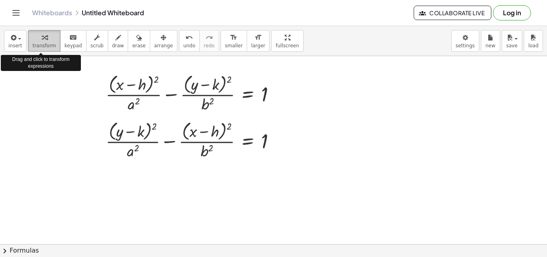
click at [38, 44] on span "transform" at bounding box center [44, 46] width 24 height 6
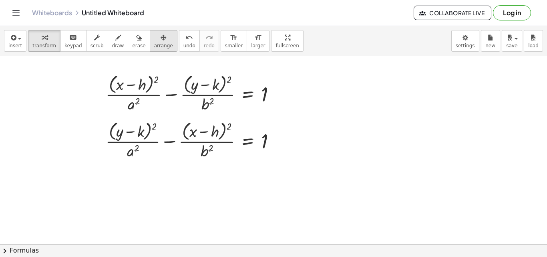
click at [154, 44] on span "arrange" at bounding box center [163, 46] width 19 height 6
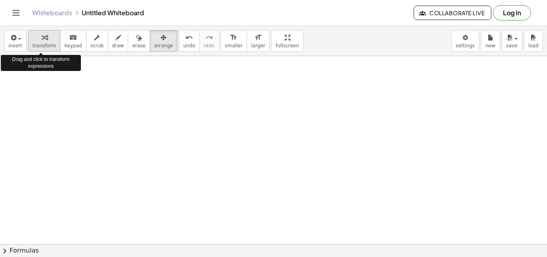
click at [51, 42] on button "transform" at bounding box center [44, 41] width 32 height 22
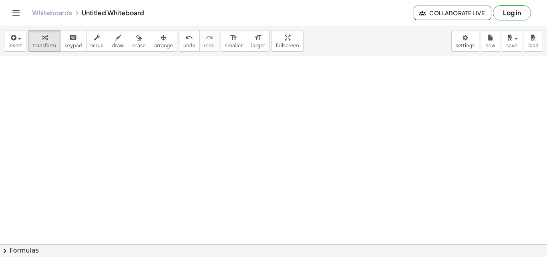
click at [75, 71] on div at bounding box center [272, 203] width 616 height 428
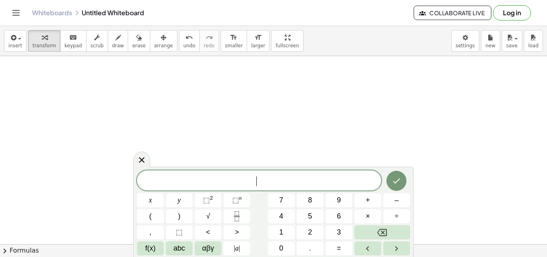
click at [75, 71] on div at bounding box center [272, 203] width 616 height 428
click at [238, 214] on icon "Fraction" at bounding box center [237, 216] width 10 height 10
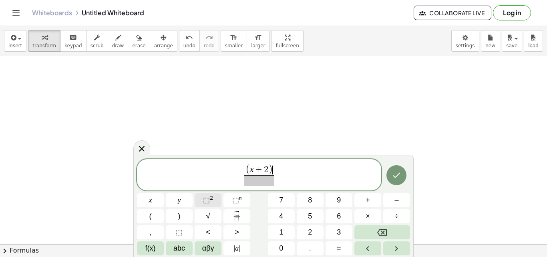
click at [216, 200] on button "⬚ 2" at bounding box center [208, 200] width 27 height 14
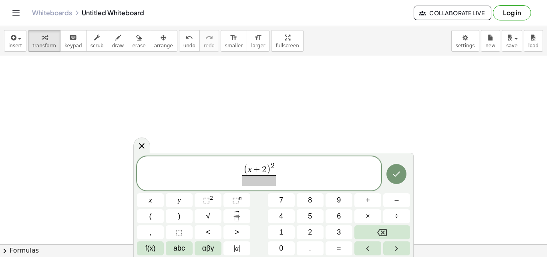
click at [258, 176] on span at bounding box center [258, 180] width 33 height 11
click at [234, 215] on icon "Fraction" at bounding box center [237, 216] width 10 height 10
click at [153, 216] on button "(" at bounding box center [150, 216] width 27 height 14
click at [215, 197] on button "⬚ 2" at bounding box center [208, 200] width 27 height 14
click at [283, 179] on span at bounding box center [283, 180] width 33 height 11
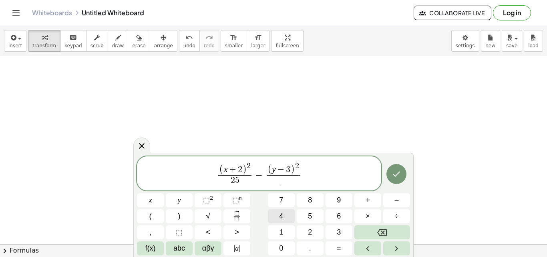
click at [278, 217] on button "4" at bounding box center [281, 216] width 27 height 14
click at [303, 172] on span "( x + 2 ) 2 2 5 ​ − ( y − 3 ) 2 4 ​ ​" at bounding box center [259, 174] width 244 height 26
click at [340, 246] on span "=" at bounding box center [339, 248] width 4 height 11
click at [281, 233] on span "1" at bounding box center [281, 232] width 4 height 11
click at [398, 171] on icon "Done" at bounding box center [397, 174] width 10 height 10
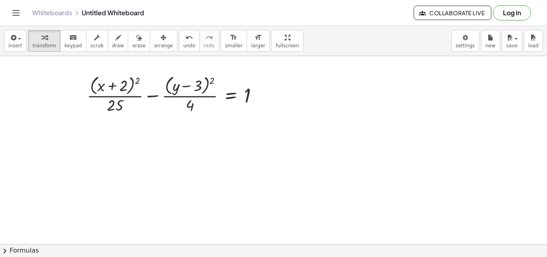
click at [111, 146] on div at bounding box center [272, 203] width 616 height 428
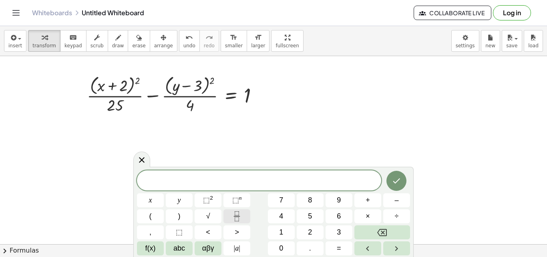
click at [232, 214] on button "Fraction" at bounding box center [237, 216] width 27 height 14
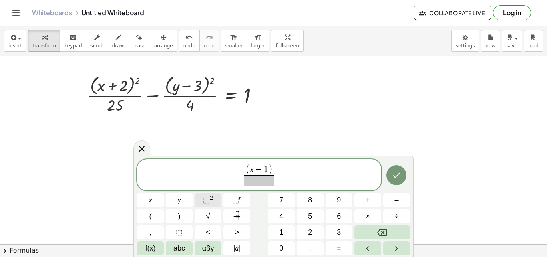
click at [206, 200] on span "⬚" at bounding box center [206, 200] width 7 height 8
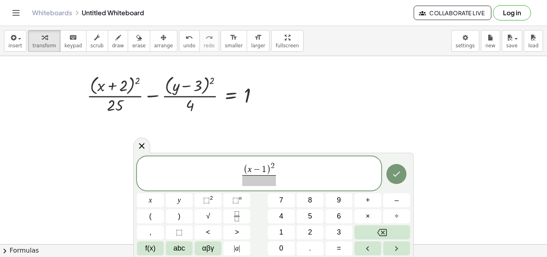
click at [262, 185] on span at bounding box center [258, 180] width 33 height 11
click at [235, 214] on icon "Fraction" at bounding box center [237, 216] width 10 height 10
click at [213, 201] on span "⬚ 2" at bounding box center [208, 200] width 10 height 11
click at [286, 181] on span at bounding box center [284, 180] width 10 height 11
click at [399, 168] on button "Done" at bounding box center [397, 174] width 20 height 20
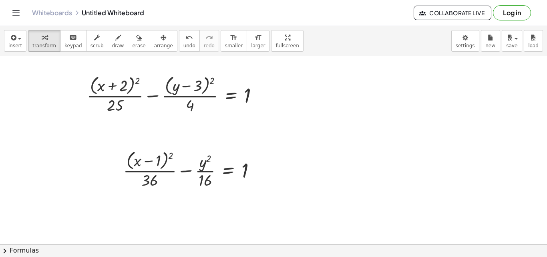
click at [326, 92] on div at bounding box center [272, 203] width 616 height 428
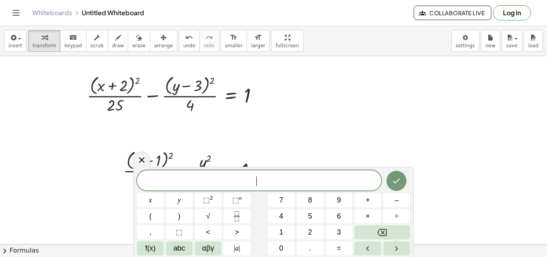
click at [326, 92] on div at bounding box center [272, 203] width 616 height 428
click at [240, 217] on icon "Fraction" at bounding box center [237, 216] width 10 height 10
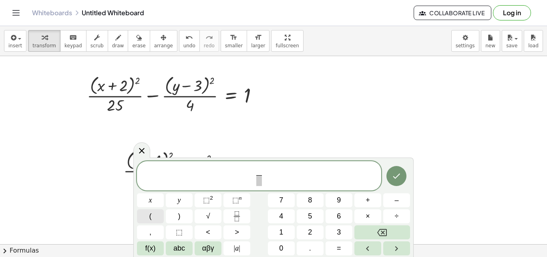
click at [154, 214] on button "(" at bounding box center [150, 216] width 27 height 14
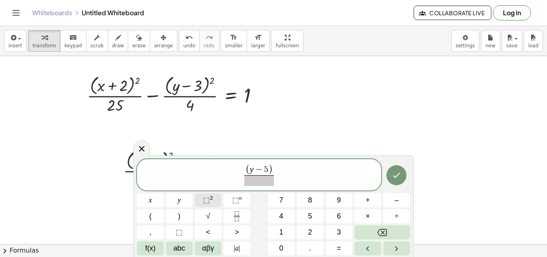
click at [214, 199] on button "⬚ 2" at bounding box center [208, 200] width 27 height 14
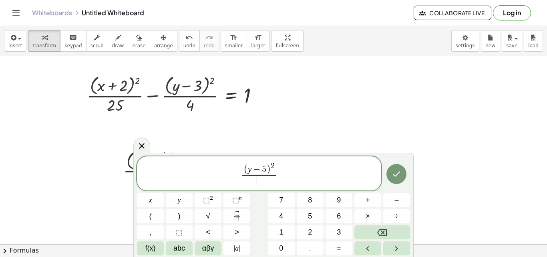
click at [258, 181] on span "​" at bounding box center [258, 180] width 33 height 11
click at [337, 232] on button "3" at bounding box center [339, 232] width 27 height 14
click at [208, 202] on span "⬚" at bounding box center [206, 200] width 7 height 8
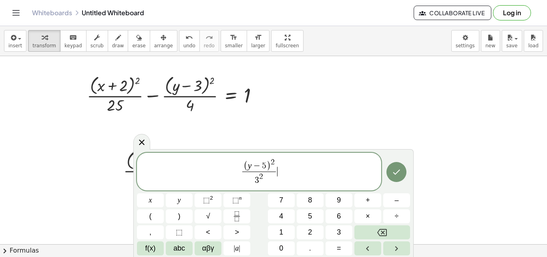
click at [288, 169] on span "( y − 5 ) 2 3 2 ​ ​" at bounding box center [259, 172] width 244 height 29
click at [235, 215] on icon "Fraction" at bounding box center [237, 213] width 4 height 4
click at [217, 199] on button "⬚ 2" at bounding box center [208, 200] width 27 height 14
click at [288, 177] on span at bounding box center [283, 177] width 33 height 11
click at [217, 198] on button "⬚ 2" at bounding box center [208, 200] width 27 height 14
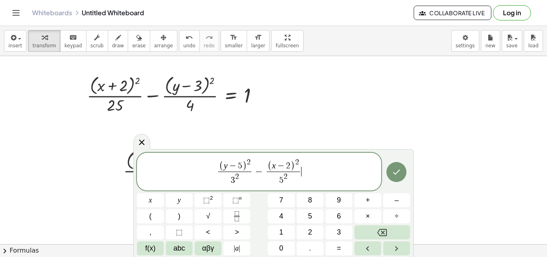
click at [313, 169] on span "( y − 5 ) 2 3 2 ​ − ( x − 2 ) 2 5 2 ​ ​" at bounding box center [259, 172] width 244 height 29
click at [281, 226] on button "1" at bounding box center [281, 232] width 27 height 14
click at [404, 172] on button "Done" at bounding box center [397, 172] width 20 height 20
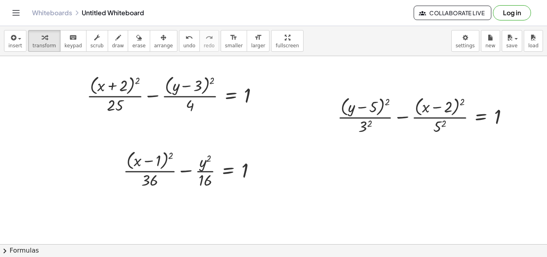
click at [321, 168] on div at bounding box center [272, 203] width 616 height 428
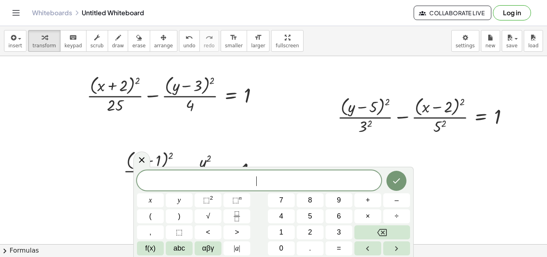
click at [321, 168] on div "​ x y ⬚ 2 ⬚ n 7 8 9 + – ( ) √ 4 5 6 × ÷ , ⬚ < > 1 2 3 f(x) abc αβγ | a | 0 . =" at bounding box center [273, 212] width 281 height 90
click at [237, 215] on icon "Fraction" at bounding box center [237, 216] width 10 height 10
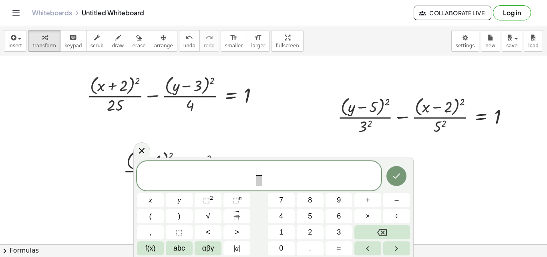
click at [253, 176] on span "​ ​" at bounding box center [259, 176] width 244 height 21
click at [264, 171] on span at bounding box center [263, 171] width 6 height 9
click at [148, 217] on button "(" at bounding box center [150, 216] width 27 height 14
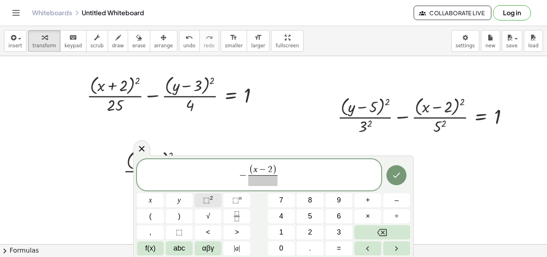
click at [208, 202] on span "⬚" at bounding box center [206, 200] width 7 height 8
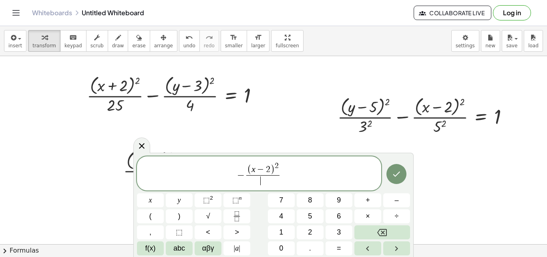
click at [263, 178] on span "​" at bounding box center [262, 180] width 33 height 11
click at [244, 216] on button "Fraction" at bounding box center [237, 216] width 27 height 14
click at [213, 196] on button "⬚ 2" at bounding box center [208, 200] width 27 height 14
click at [287, 182] on span at bounding box center [287, 180] width 33 height 11
click at [313, 236] on button "2" at bounding box center [310, 232] width 27 height 14
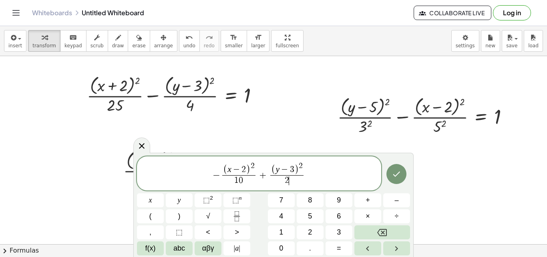
click at [293, 241] on div "− ( x − 2 ) 2 1 0 ​ + ( y − 3 ) 2 2 ​ ​ x y ⬚ 2 ⬚ n 7 8 9 + – ( ) √ 4 5 6 × ÷ ,…" at bounding box center [273, 205] width 273 height 99
click at [285, 243] on button "0" at bounding box center [281, 248] width 27 height 14
click at [309, 175] on span "− ( x − 2 ) 2 1 0 ​ + ( y − 3 ) 2 2 0 ​ ​" at bounding box center [259, 174] width 244 height 26
click at [342, 250] on button "=" at bounding box center [339, 248] width 27 height 14
click at [273, 235] on button "1" at bounding box center [281, 232] width 27 height 14
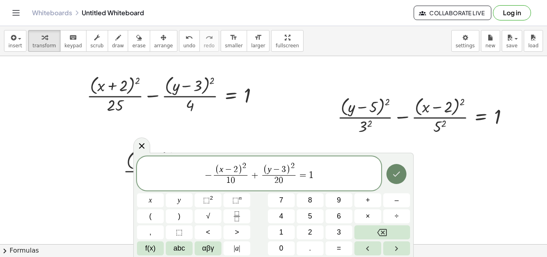
click at [394, 175] on icon "Done" at bounding box center [397, 173] width 7 height 5
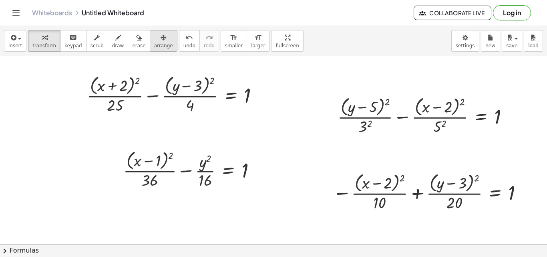
click at [161, 40] on icon "button" at bounding box center [164, 38] width 6 height 10
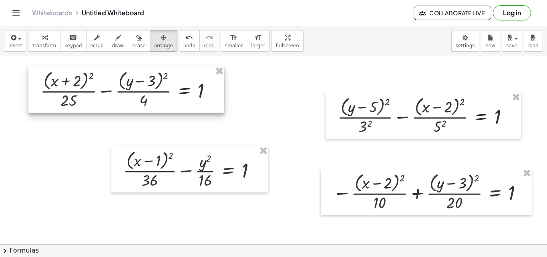
drag, startPoint x: 146, startPoint y: 93, endPoint x: 99, endPoint y: 88, distance: 46.7
click at [99, 88] on div at bounding box center [126, 89] width 196 height 46
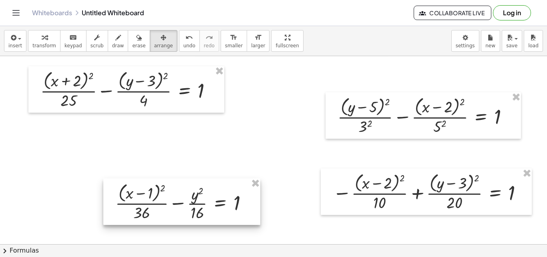
drag, startPoint x: 155, startPoint y: 167, endPoint x: 147, endPoint y: 199, distance: 33.4
click at [147, 199] on div at bounding box center [181, 201] width 157 height 46
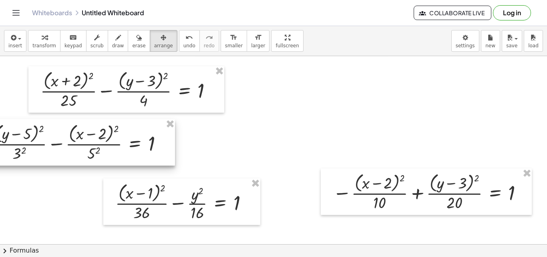
drag, startPoint x: 392, startPoint y: 113, endPoint x: 77, endPoint y: 137, distance: 315.9
click at [76, 137] on div at bounding box center [78, 142] width 196 height 46
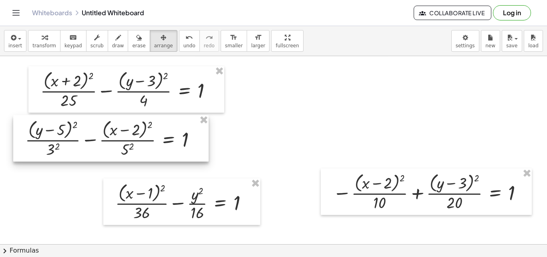
drag, startPoint x: 83, startPoint y: 134, endPoint x: 90, endPoint y: 133, distance: 7.3
click at [88, 133] on div at bounding box center [111, 138] width 196 height 46
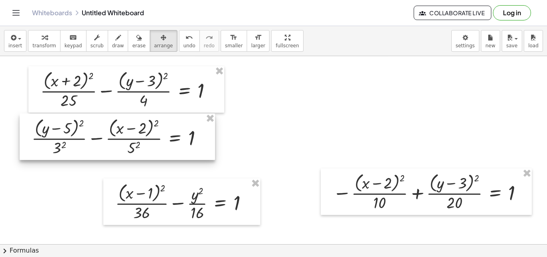
drag, startPoint x: 90, startPoint y: 133, endPoint x: 96, endPoint y: 131, distance: 6.0
click at [96, 131] on div at bounding box center [118, 136] width 196 height 46
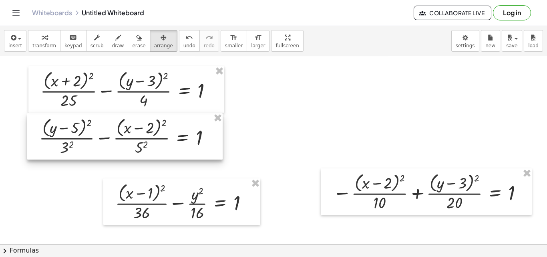
click at [98, 132] on div at bounding box center [125, 136] width 196 height 46
click at [99, 132] on div at bounding box center [126, 136] width 196 height 46
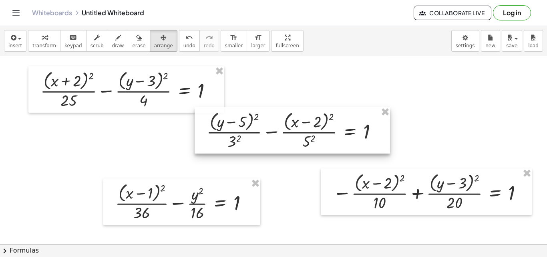
drag, startPoint x: 150, startPoint y: 130, endPoint x: 365, endPoint y: 109, distance: 215.9
click at [347, 116] on div at bounding box center [293, 130] width 196 height 46
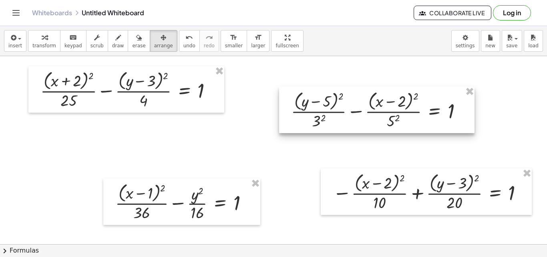
drag, startPoint x: 365, startPoint y: 109, endPoint x: 405, endPoint y: 103, distance: 40.6
click at [405, 103] on div at bounding box center [377, 110] width 196 height 46
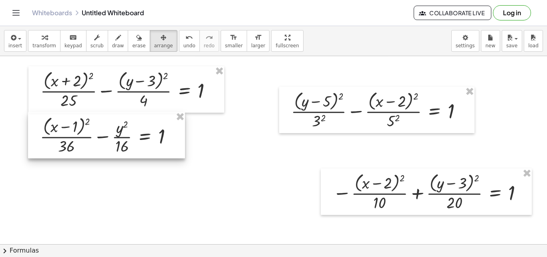
drag, startPoint x: 183, startPoint y: 214, endPoint x: 108, endPoint y: 148, distance: 100.5
click at [108, 148] on div at bounding box center [106, 135] width 157 height 46
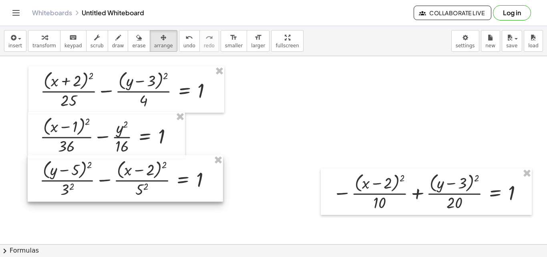
drag, startPoint x: 376, startPoint y: 112, endPoint x: 125, endPoint y: 180, distance: 260.9
click at [125, 180] on div at bounding box center [126, 178] width 196 height 46
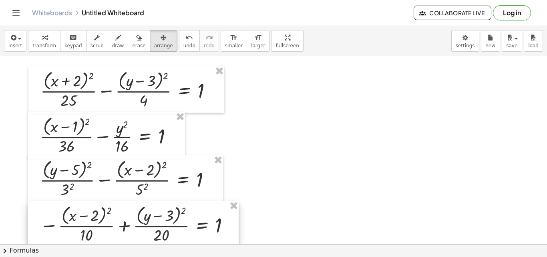
drag, startPoint x: 373, startPoint y: 193, endPoint x: 79, endPoint y: 226, distance: 295.2
click at [79, 226] on div at bounding box center [133, 224] width 211 height 46
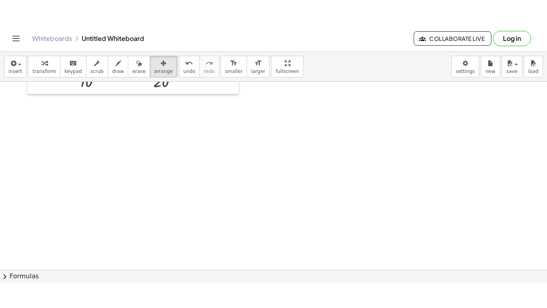
scroll to position [113, 36]
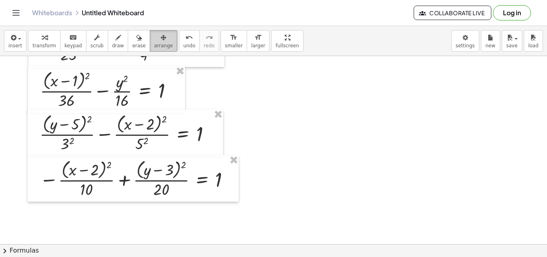
click at [154, 36] on div "button" at bounding box center [163, 37] width 19 height 10
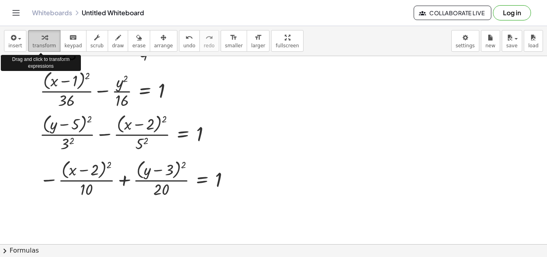
click at [46, 45] on span "transform" at bounding box center [44, 46] width 24 height 6
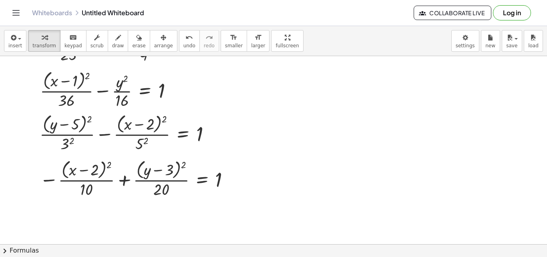
drag, startPoint x: 266, startPoint y: 39, endPoint x: 266, endPoint y: 74, distance: 34.9
click at [266, 74] on div "insert select one: Math Expression Function Text Youtube Video Graphing Geometr…" at bounding box center [273, 141] width 547 height 231
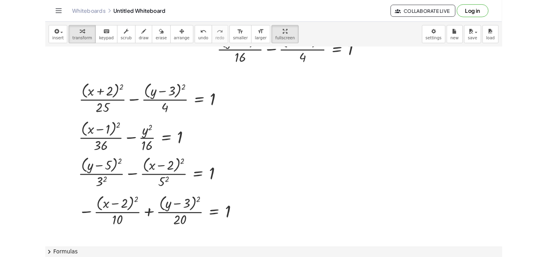
scroll to position [67, 36]
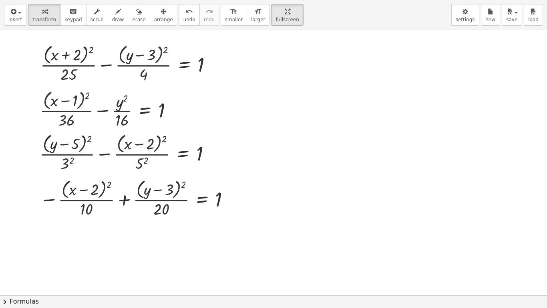
drag, startPoint x: 264, startPoint y: 12, endPoint x: 264, endPoint y: -22, distance: 34.9
click at [264, 0] on html "Graspable Math Activities Get Started Activity Bank Assigned Work Classes White…" at bounding box center [273, 154] width 547 height 308
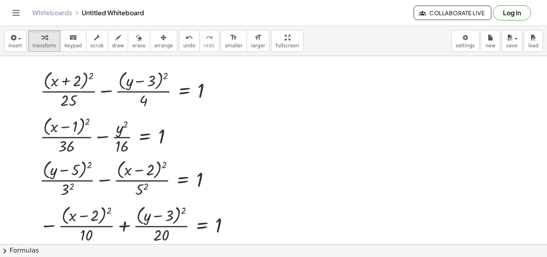
drag, startPoint x: 261, startPoint y: 38, endPoint x: 261, endPoint y: 73, distance: 34.9
click at [261, 73] on div "insert select one: Math Expression Function Text Youtube Video Graphing Geometr…" at bounding box center [273, 141] width 547 height 231
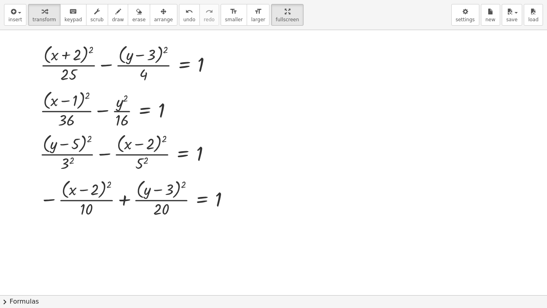
drag, startPoint x: 262, startPoint y: 10, endPoint x: 262, endPoint y: -25, distance: 34.9
click at [262, 0] on html "Graspable Math Activities Get Started Activity Bank Assigned Work Classes White…" at bounding box center [273, 154] width 547 height 308
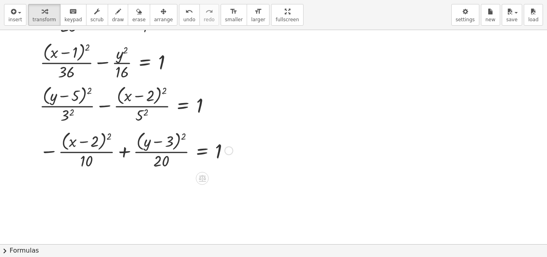
scroll to position [134, 36]
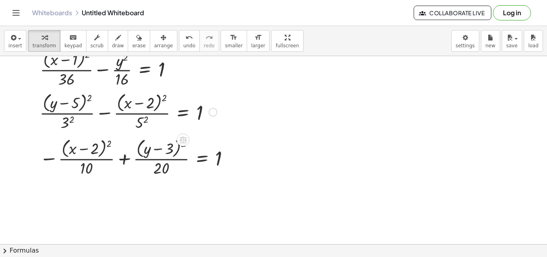
click at [152, 101] on div at bounding box center [129, 111] width 186 height 42
click at [143, 117] on div at bounding box center [129, 111] width 186 height 42
click at [154, 40] on div "button" at bounding box center [163, 37] width 19 height 10
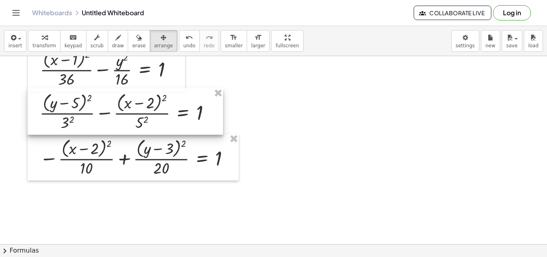
click at [142, 108] on div at bounding box center [126, 111] width 196 height 46
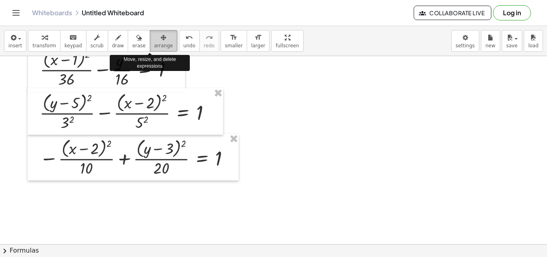
click at [161, 41] on icon "button" at bounding box center [164, 38] width 6 height 10
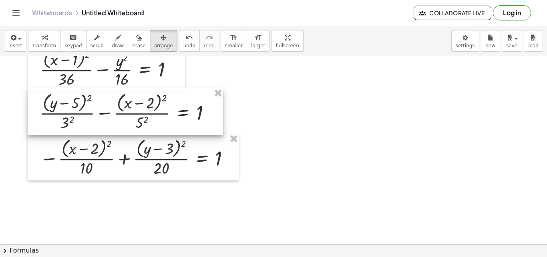
click at [192, 115] on div at bounding box center [126, 111] width 196 height 46
click at [154, 101] on div at bounding box center [126, 111] width 196 height 46
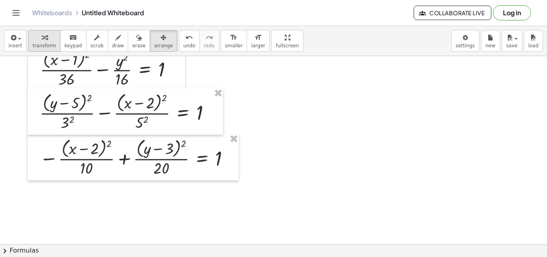
click at [42, 40] on icon "button" at bounding box center [45, 38] width 6 height 10
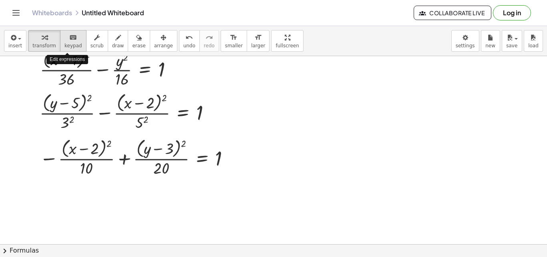
click at [75, 43] on span "keypad" at bounding box center [74, 46] width 18 height 6
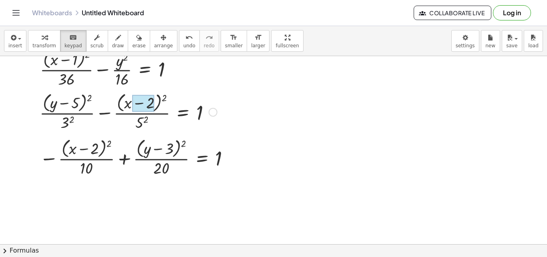
click at [144, 102] on div at bounding box center [143, 103] width 22 height 17
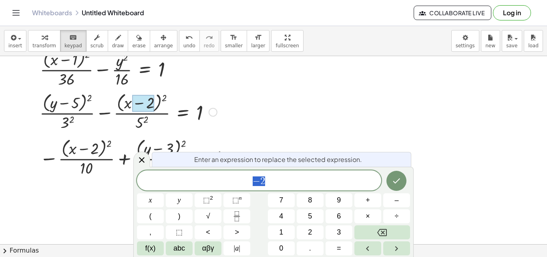
click at [267, 183] on span "− 2" at bounding box center [259, 181] width 244 height 11
click at [380, 234] on icon "Backspace" at bounding box center [383, 233] width 10 height 10
click at [340, 202] on span "9" at bounding box center [339, 200] width 4 height 11
click at [400, 180] on icon "Done" at bounding box center [397, 181] width 10 height 10
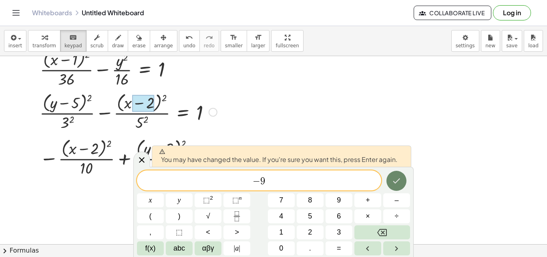
click at [400, 181] on icon "Done" at bounding box center [397, 181] width 10 height 10
